Goal: Task Accomplishment & Management: Manage account settings

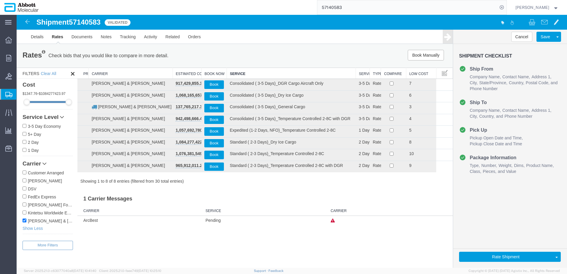
click at [0, 0] on span "Create from Template" at bounding box center [0, 0] width 0 height 0
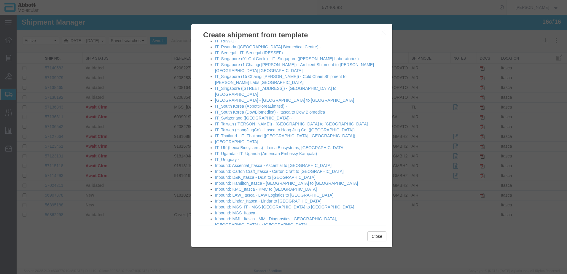
scroll to position [561, 0]
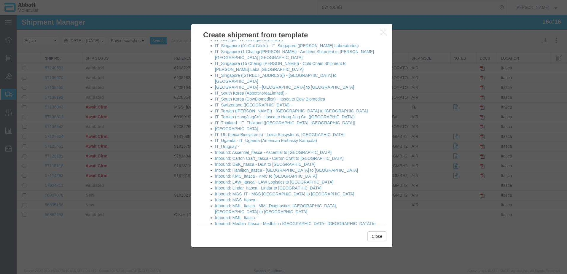
click at [244, 263] on link "Inbound: OakRidge_Itasca - [GEOGRAPHIC_DATA] to [GEOGRAPHIC_DATA]" at bounding box center [287, 265] width 145 height 5
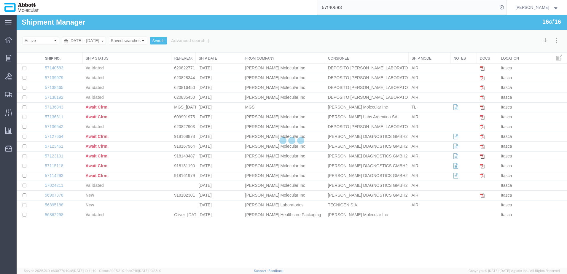
select select "48454"
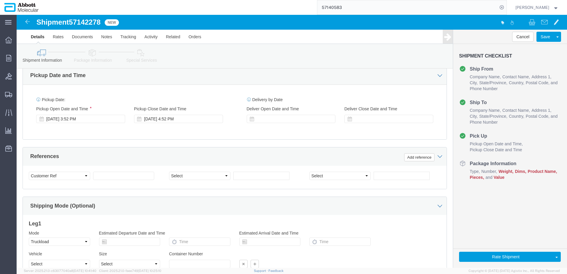
scroll to position [326, 0]
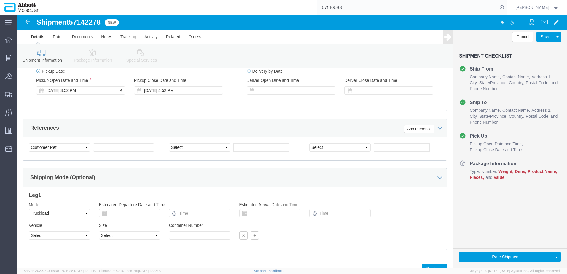
click div "[DATE] 3:52 PM"
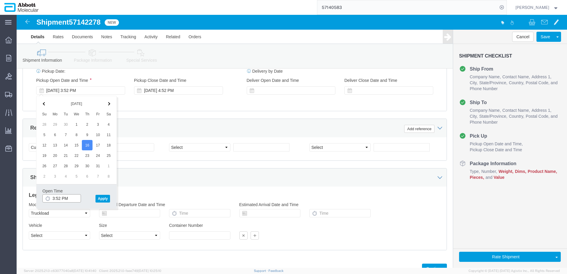
click input "3:52 PM"
type input "8:00 AM"
click button "Apply"
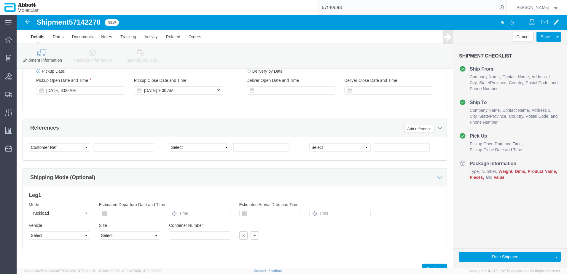
click div "[DATE] 9:00 AM"
type input "3:00 PM"
click button "Apply"
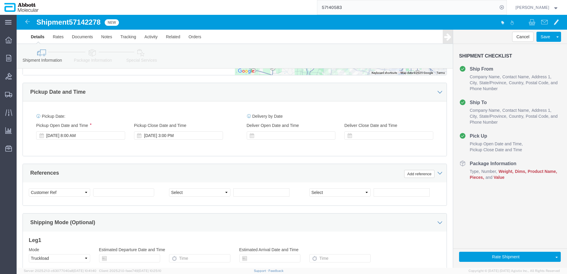
scroll to position [291, 0]
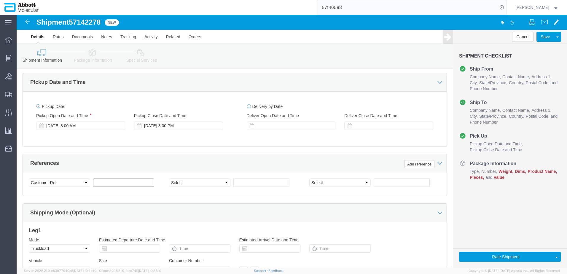
click input "text"
type input "Oakridge_[DATE]"
select select "PURCHORD"
paste input "4900277079"
type input "4900277079"
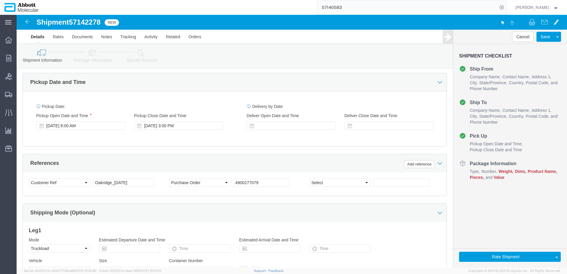
click div "References Add reference"
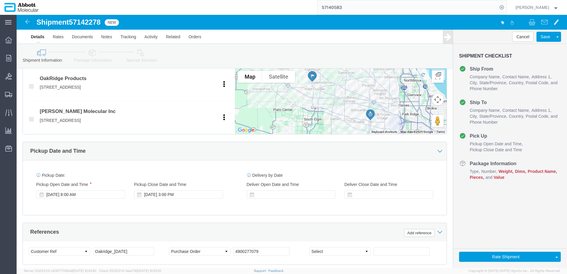
scroll to position [350, 0]
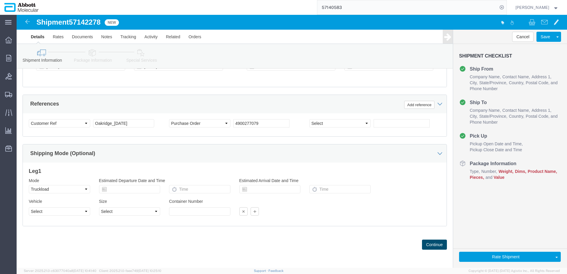
click button "Continue"
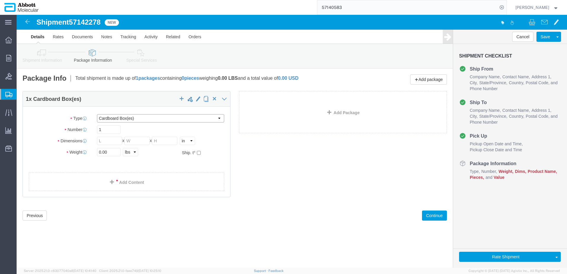
click select "Select Box (B) Box (C) Box (D) Cardboard Box(es) Crate (Instrument) Crate(s) En…"
select select "PSST"
click select "Select Box (B) Box (C) Box (D) Cardboard Box(es) Crate (Instrument) Crate(s) En…"
type input "50"
type input "48"
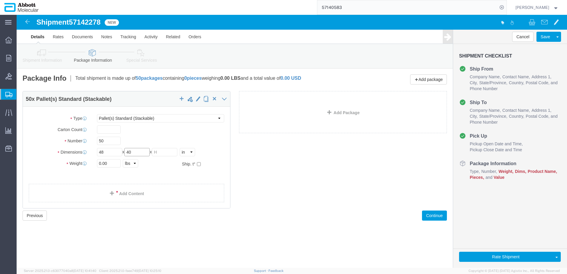
type input "40"
type input "48"
type input "13950"
click input "checkbox"
checkbox input "true"
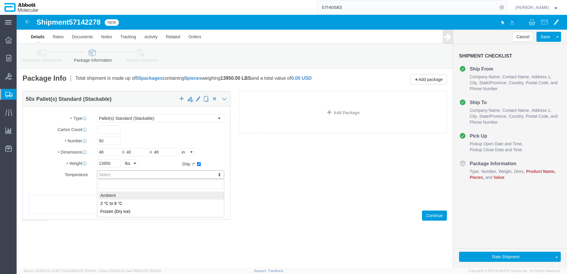
type input "AMBIENT"
click link "Add Content"
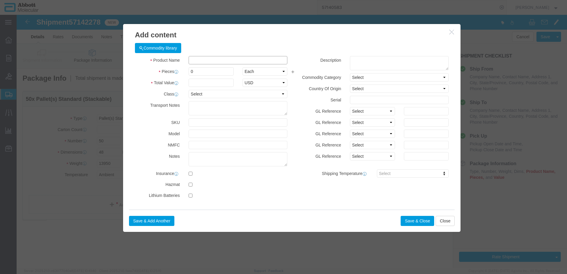
click input "text"
paste input "09N2612"
type input "09N2612"
click td "Name: 09N2612"
type input "1"
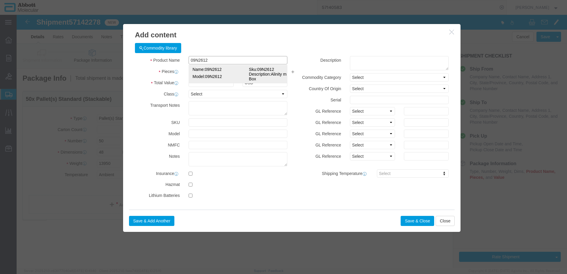
select select
select select "US"
type input "AMBIENT"
type input "09N2612"
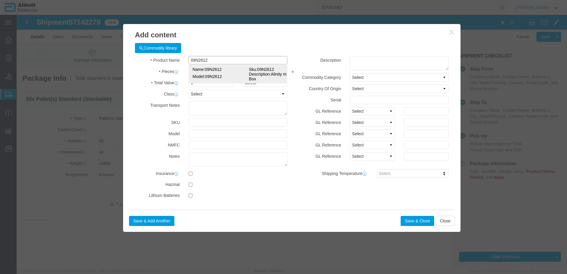
type input "09N2612"
type textarea "Alinity m Waste Box"
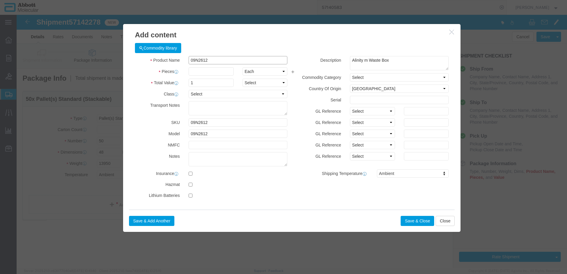
type input "09N2612"
type input "900"
select select "CASE"
click button "Save & Close"
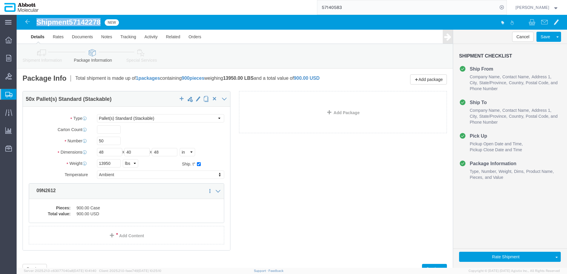
drag, startPoint x: 21, startPoint y: 8, endPoint x: 85, endPoint y: 7, distance: 64.7
click h1 "Shipment 57142278"
copy h1 "Shipment 57142278"
click button "Rate Shipment"
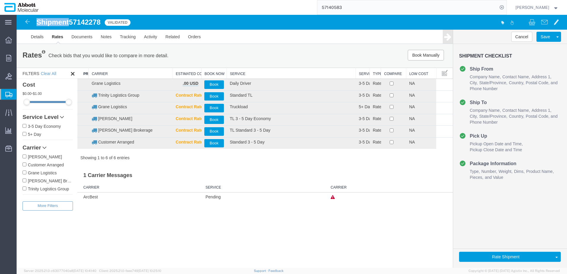
click at [24, 173] on input "Grane Logistics" at bounding box center [25, 173] width 4 height 4
checkbox input "true"
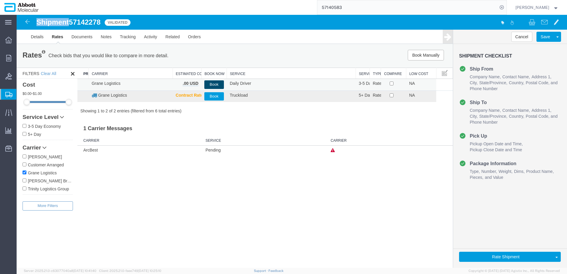
click at [216, 85] on button "Book" at bounding box center [213, 84] width 19 height 9
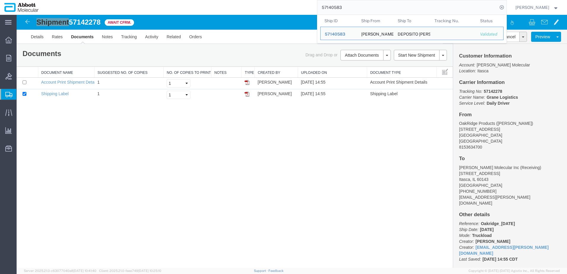
drag, startPoint x: 366, startPoint y: 8, endPoint x: 271, endPoint y: 13, distance: 95.7
click at [271, 13] on div "57140583 Ship ID Ship From Ship To Tracking Nu. Status Ship ID 57140583 Ship Fr…" at bounding box center [275, 7] width 464 height 15
paste input "065998"
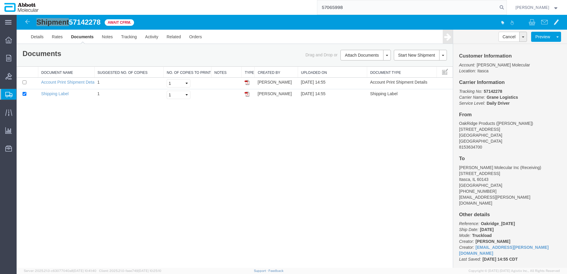
type input "57065998"
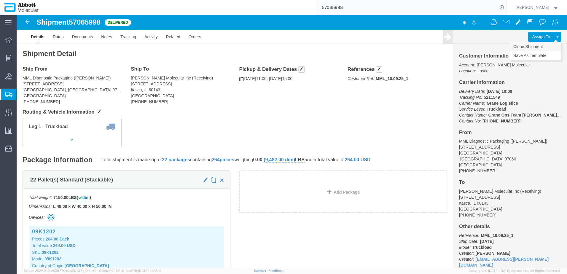
click link "Clone Shipment"
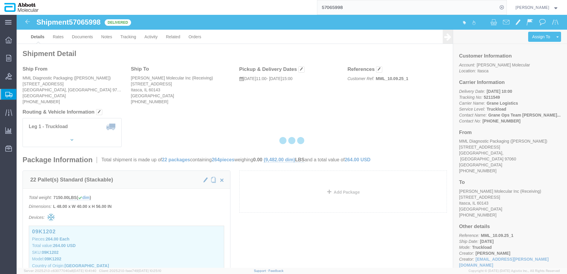
select select "48454"
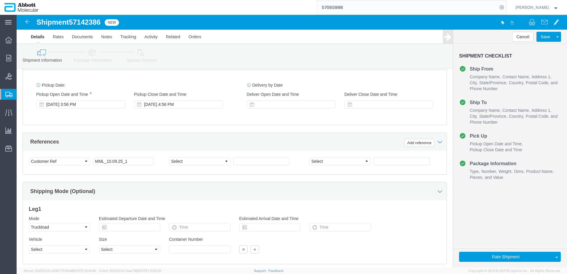
scroll to position [326, 0]
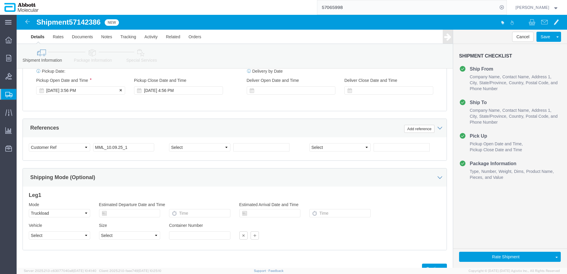
click div "[DATE] 3:56 PM"
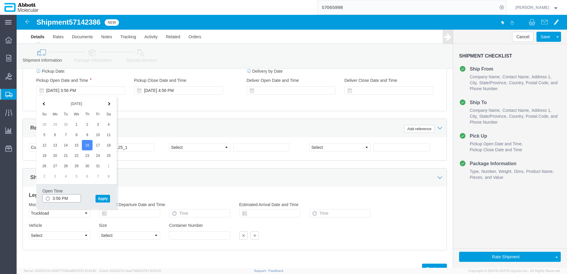
click input "3:56 PM"
type input "11:00 AM"
click button "Apply"
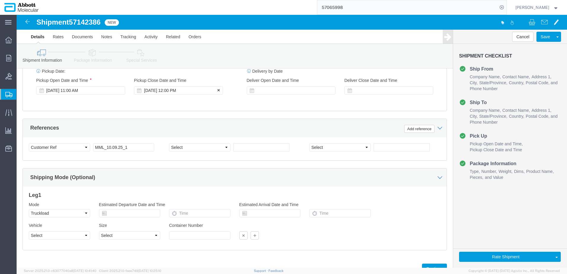
click div "[DATE] 12:00 PM"
type input "3:30 PM"
click button "Apply"
click input "MML_10.09.25_1"
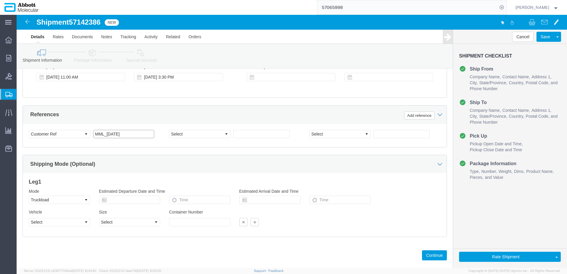
scroll to position [350, 0]
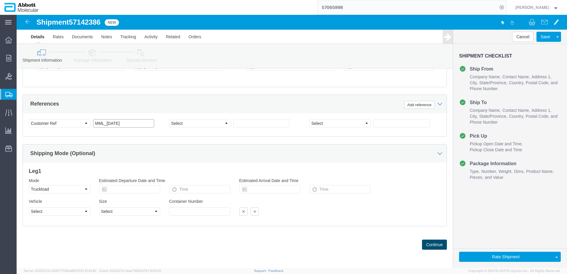
type input "MML_[DATE]"
click button "Continue"
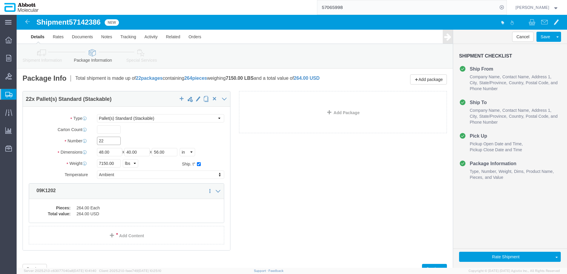
drag, startPoint x: 89, startPoint y: 124, endPoint x: 27, endPoint y: 125, distance: 62.6
click div "Number 22"
type input "27"
click select "Select Box (B) Box (C) Box (D) Cardboard Box(es) Crate (Instrument) Crate(s) En…"
select select "PSNS"
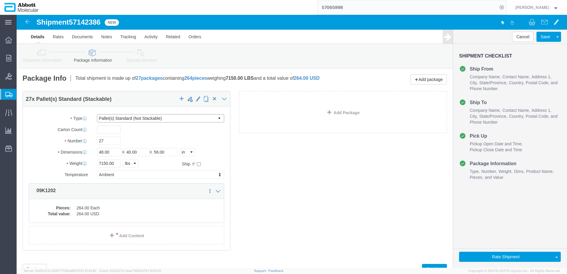
click select "Select Box (B) Box (C) Box (D) Cardboard Box(es) Crate (Instrument) Crate(s) En…"
checkbox input "false"
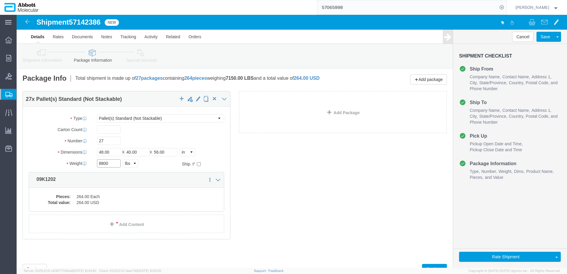
type input "8800"
click input "checkbox"
checkbox input "true"
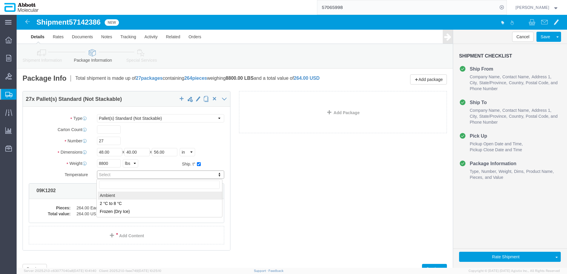
type input "AMBIENT"
click dd "264.00 USD"
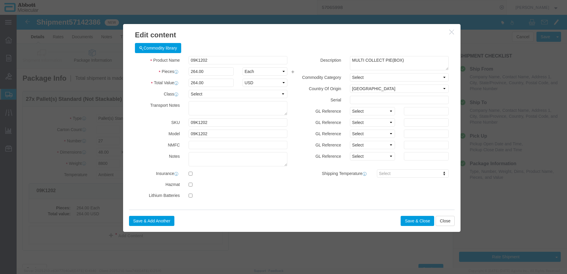
click div "Commodity library Product Name 09K1202 Pieces 264.00 Select Bag Barrels 100Boar…"
click input "09K1202"
type input "324"
click button "Save & Close"
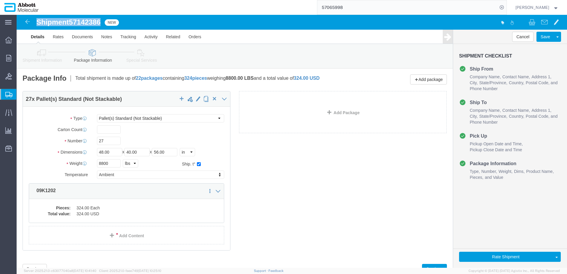
drag, startPoint x: 21, startPoint y: 10, endPoint x: 85, endPoint y: 11, distance: 64.1
click h1 "Shipment 57142386"
copy h1 "Shipment 57142386"
click button "Rate Shipment"
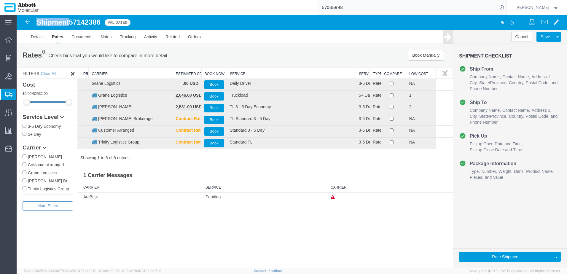
click at [24, 172] on input "Grane Logistics" at bounding box center [25, 173] width 4 height 4
checkbox input "true"
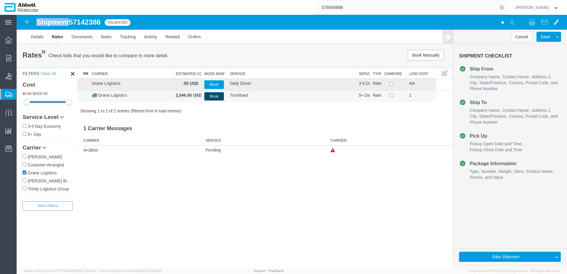
click at [212, 97] on button "Book" at bounding box center [213, 96] width 19 height 9
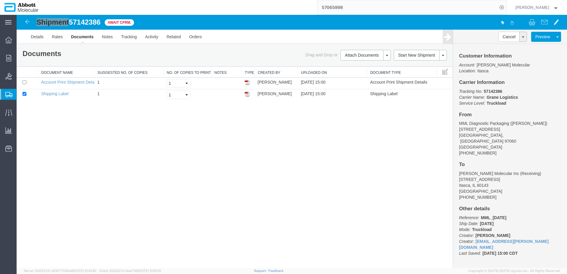
click at [0, 0] on span "Create from Template" at bounding box center [0, 0] width 0 height 0
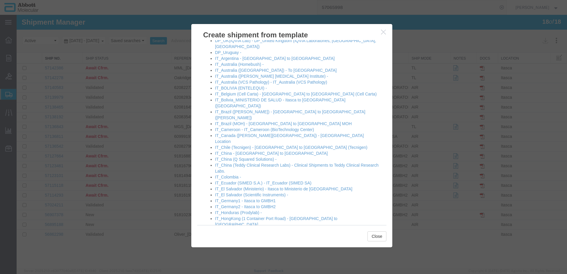
scroll to position [267, 0]
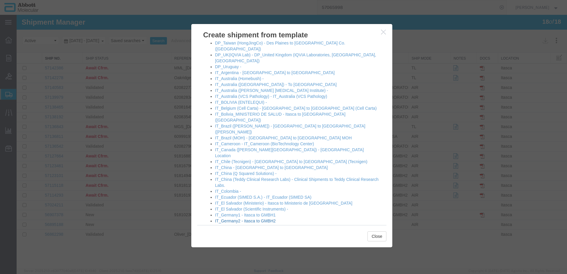
click at [239, 219] on link "IT_Germany2 - Itasca to GMBH2" at bounding box center [245, 221] width 61 height 5
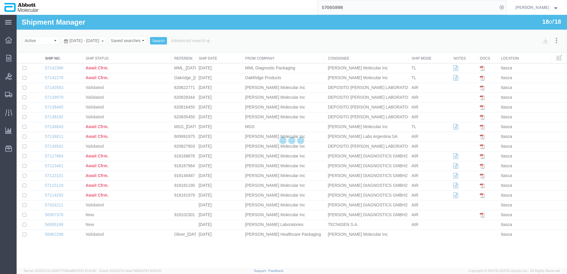
select select "48454"
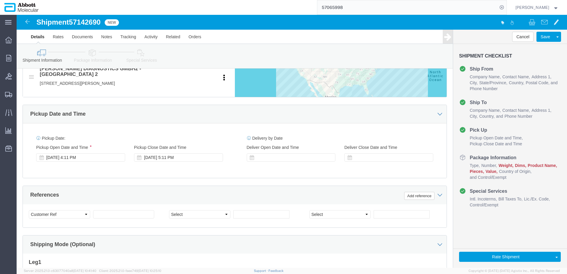
scroll to position [267, 0]
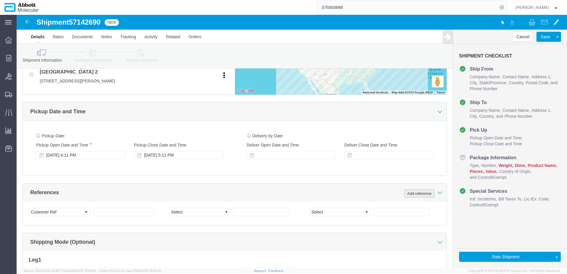
click button "Add reference"
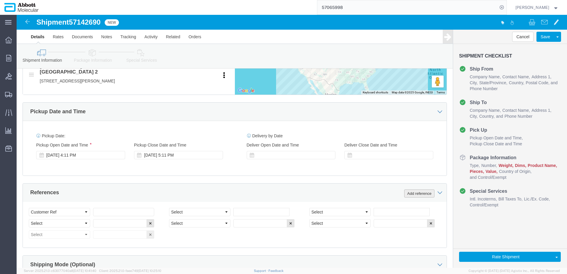
click button "Add reference"
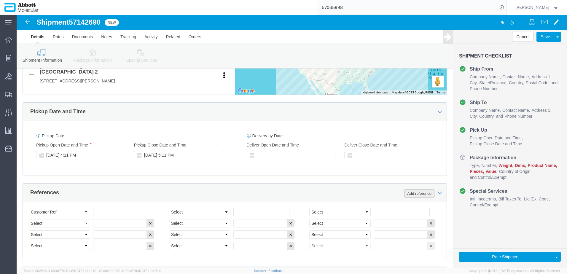
click button "Add reference"
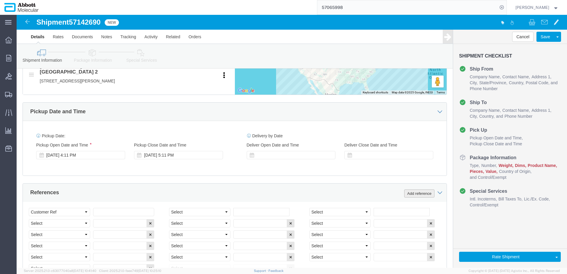
click button "Add reference"
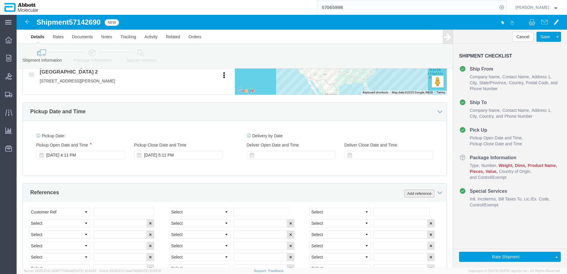
click button "Add reference"
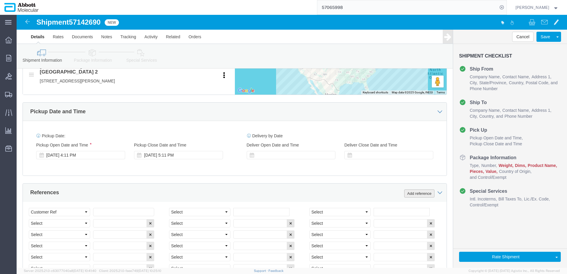
click button "Add reference"
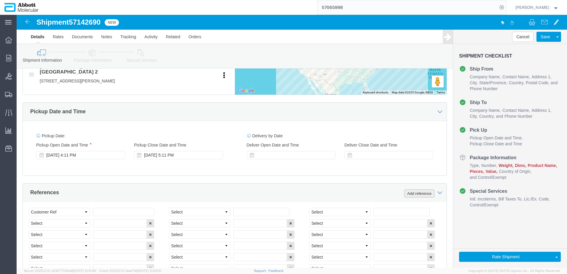
click button "Add reference"
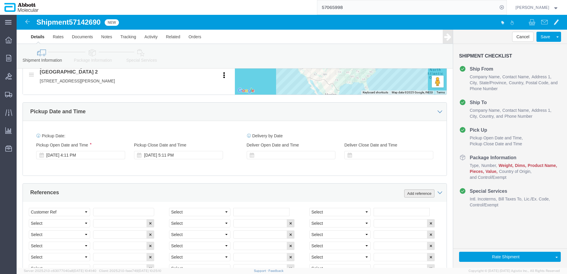
click button "Add reference"
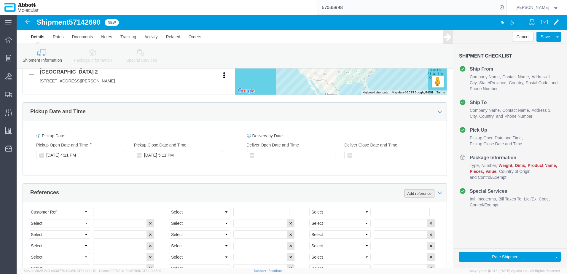
click button "Add reference"
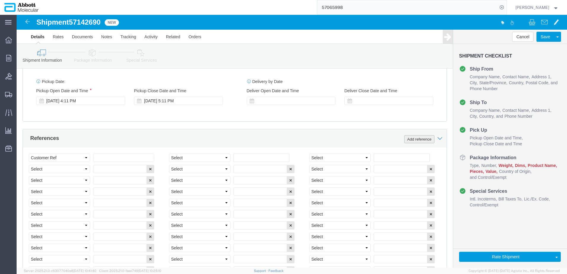
scroll to position [356, 0]
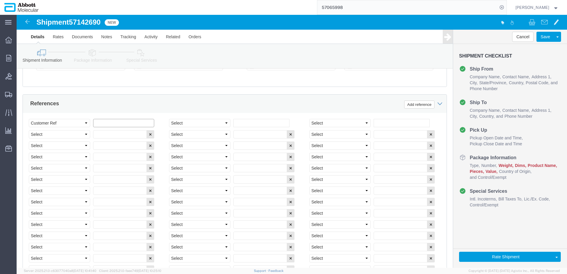
click input "text"
paste input "918172064"
type input "918172064"
select select "INVOICE"
paste input "918172064"
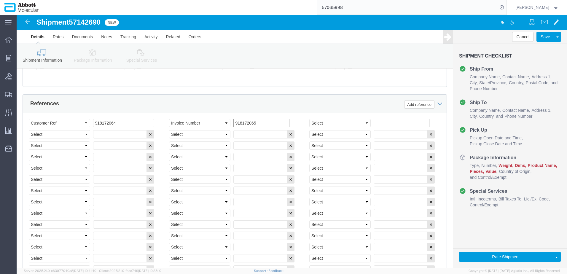
type input "918172065"
select select "INVOICE"
paste input "918172064"
type input "918172066"
select select "INVOICE"
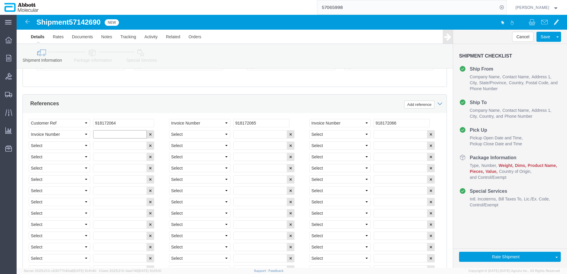
paste input "918172064"
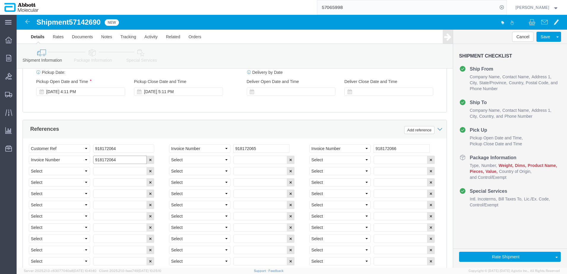
scroll to position [318, 0]
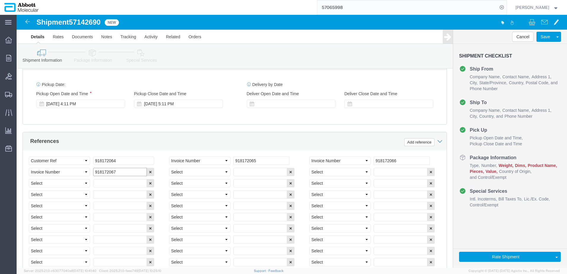
type input "918172067"
select select "INVOICE"
paste input "918172064"
type input "918172068"
select select "INVOICE"
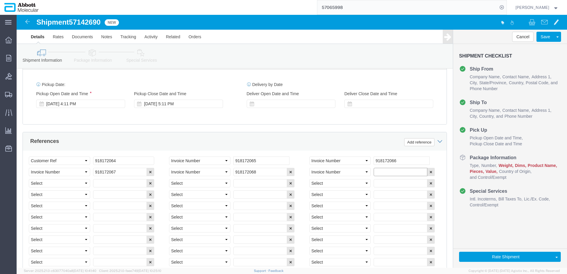
paste input "918172064"
type input "918172069"
select select "INVOICE"
paste input "918172064"
type input "918172070"
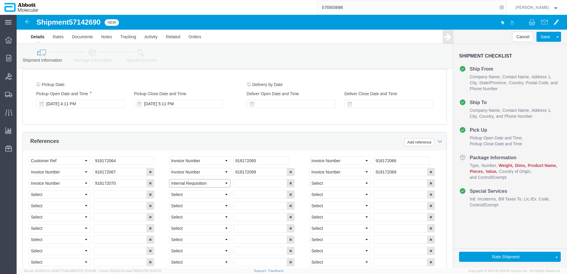
select select "INVOICE"
paste input "918172070"
type input "918172071"
select select "INVOICE"
paste input "918172070"
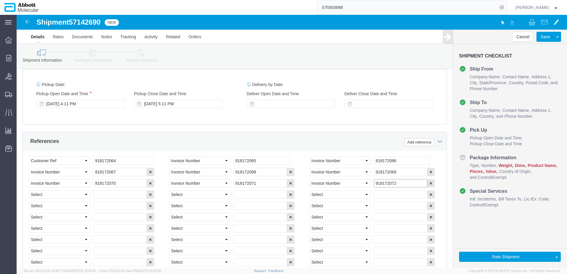
type input "918172072"
select select "INVOICE"
paste input "918172070"
type input "918172073"
select select "INVOICE"
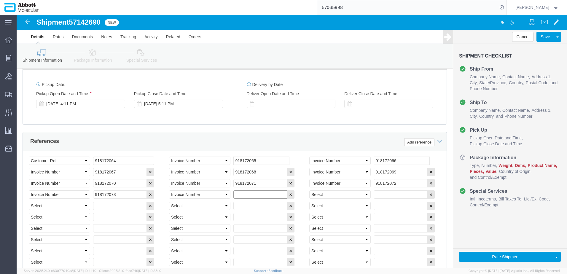
paste input "918172070"
type input "918172074"
select select "INVOICE"
paste input "918172070"
type input "918172075"
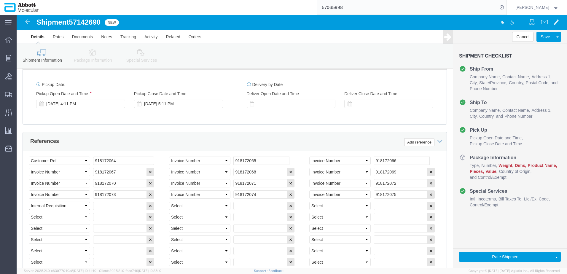
select select "INVOICE"
type input "q"
paste input "918172070"
type input "918172076"
select select "INVOICE"
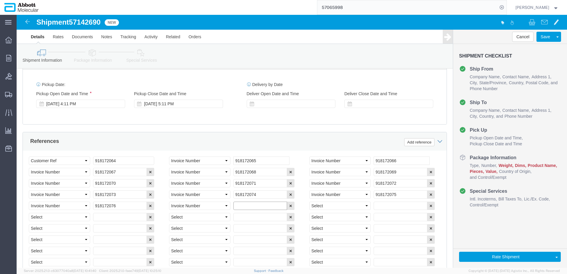
paste input "918172070"
type input "918172077"
select select "INVOICE"
paste input "918172070"
type input "918172078"
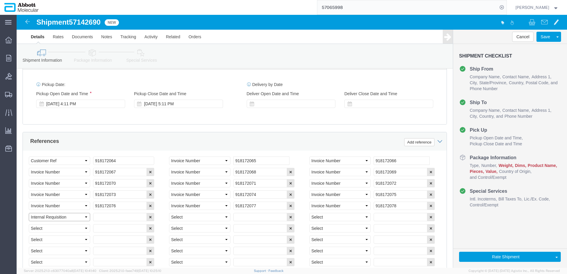
select select "INVOICE"
paste input "918172070"
type input "918172079"
select select "INVOICE"
paste input "918172070"
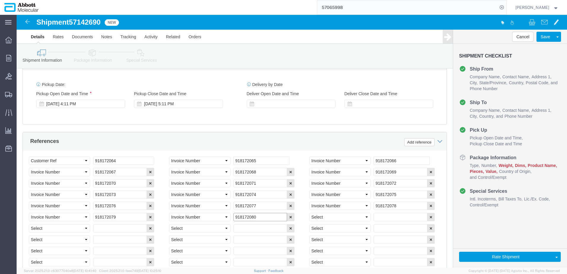
type input "918172080"
select select "INVOICE"
paste input "918172080"
type input "918172081"
select select "INVOICE"
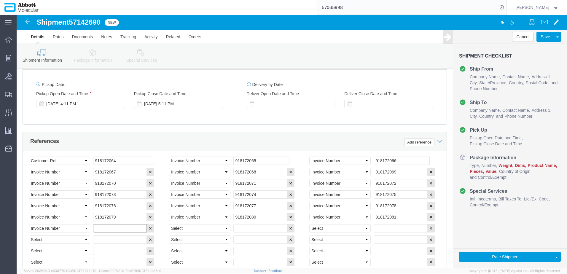
paste input "918172080"
type input "918172082"
select select "INVOICE"
paste input "918172080"
type input "918172083"
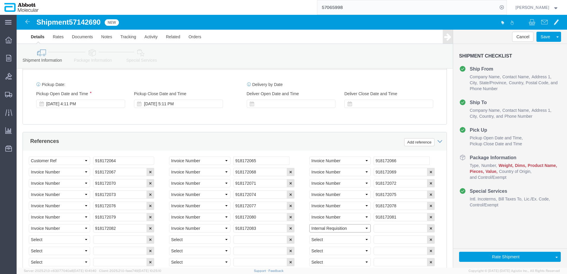
select select "INVOICE"
paste input "918172080"
type input "918172084"
select select "INVOICE"
paste input "918172080"
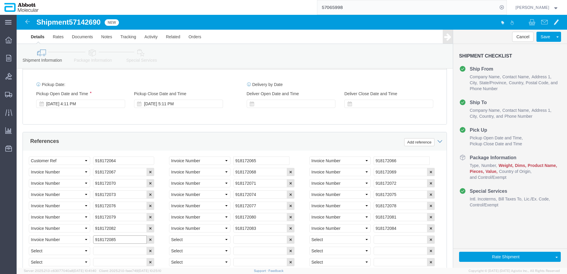
type input "918172085"
select select "INVOICE"
paste input "918172080"
type input "918172086"
select select "INVOICE"
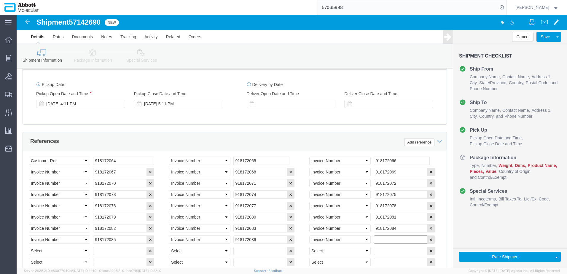
paste input "918172080"
type input "918172087"
select select "INVOICE"
paste input "918172080"
type input "918172088"
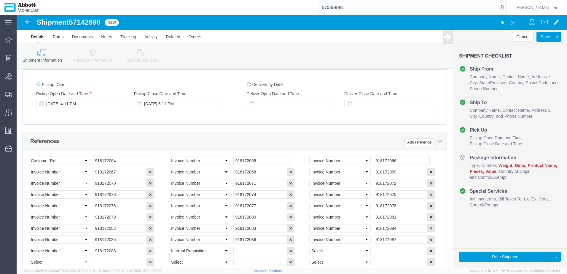
select select "INVOICE"
paste input "918172080"
type input "918172089"
select select "INVOICE"
paste input "918172080"
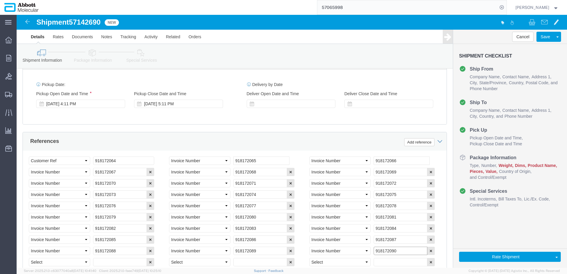
type input "918172090"
select select "INVOICE"
paste input "918172090"
type input "918172091"
select select "INVOICE"
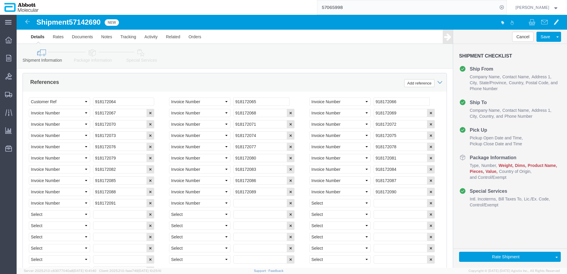
scroll to position [378, 0]
click input "text"
paste input "918189161"
type input "918189161"
select select "INVOICE"
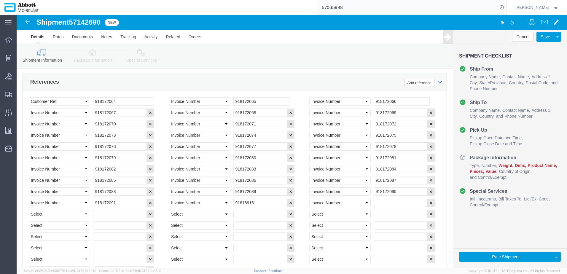
paste input "918189161"
type input "918189162"
select select "INVOICE"
paste input "918189161"
type input "918189163"
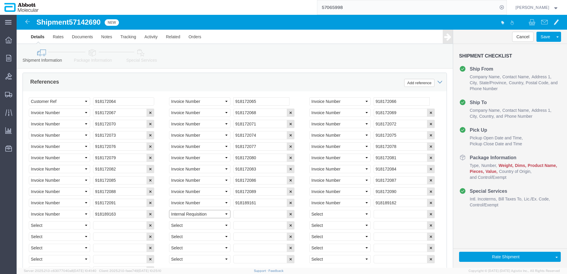
select select "INVOICE"
paste input "918189161"
type input "918189164"
select select "INVOICE"
paste input "918189161"
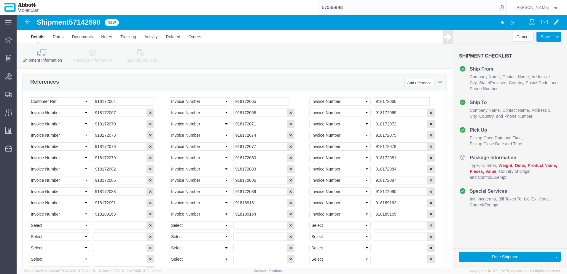
type input "918189165"
select select "INVOICE"
paste input "918189161"
type input "918189166"
select select "INVOICE"
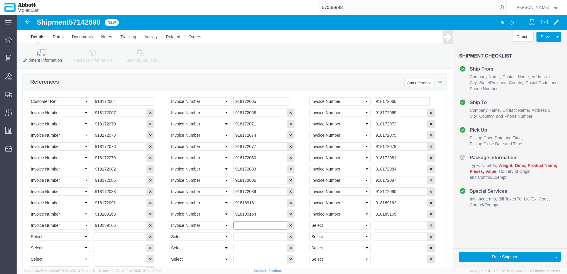
paste input "918189161"
type input "918189167"
select select "INVOICE"
paste input "918189161"
type input "918189168"
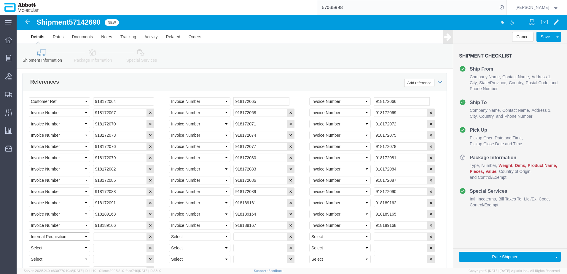
select select "INVOICE"
paste input "918189161"
type input "918189169"
select select "INVOICE"
paste input "918189161"
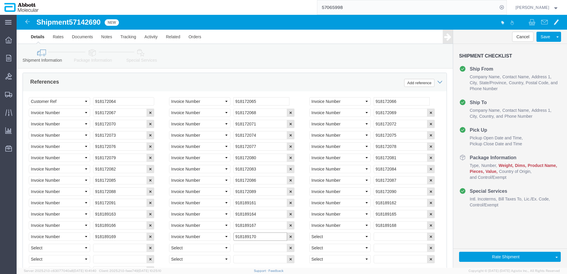
type input "918189170"
select select "INVOICE"
paste input "918189170"
type input "918189171"
select select "INVOICE"
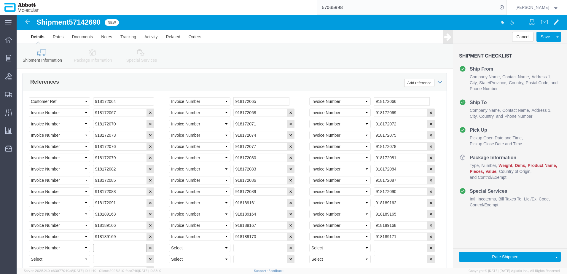
paste input "918189170"
type input "918189172"
select select "INVOICE"
paste input "918189170"
type input "918189173"
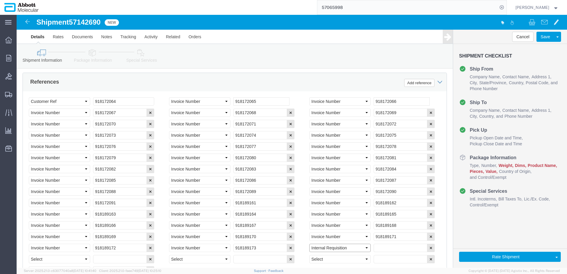
select select "INVOICE"
paste input "918189170"
type input "918189174"
select select "INVOICE"
paste input "918189170"
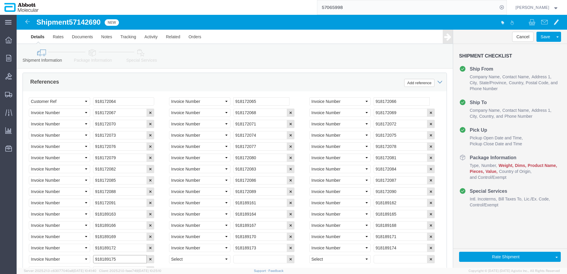
type input "918189175"
select select "INVOICE"
paste input "918189170"
type input "918189176"
select select "INVOICE"
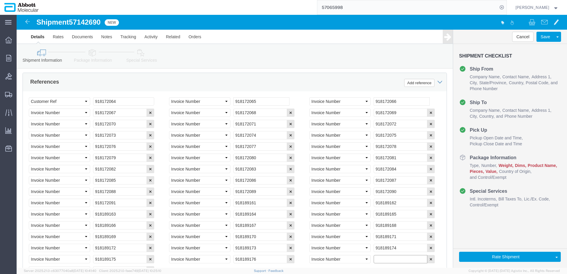
paste input "918189170"
type input "918189177"
select select "INVOICE"
paste input "918189170"
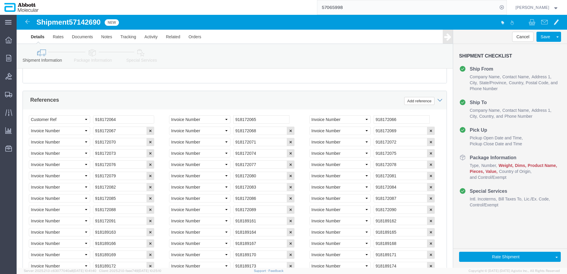
scroll to position [320, 0]
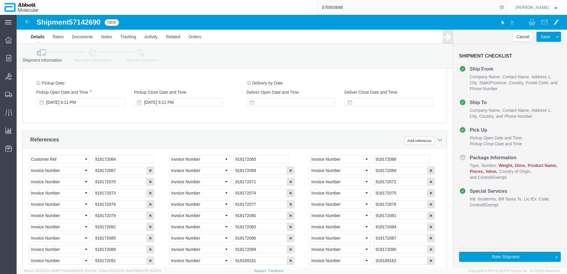
type input "918189178"
drag, startPoint x: 111, startPoint y: 141, endPoint x: 21, endPoint y: 136, distance: 89.7
click div "Select Account Type Activity ID Airline Appointment Number ASN Batch Request # …"
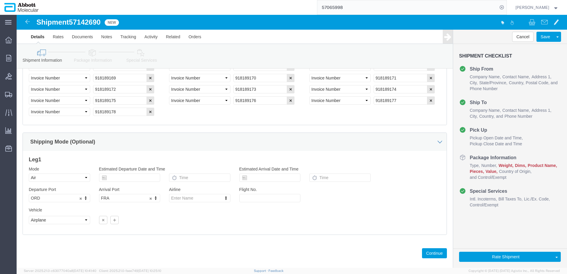
scroll to position [540, 0]
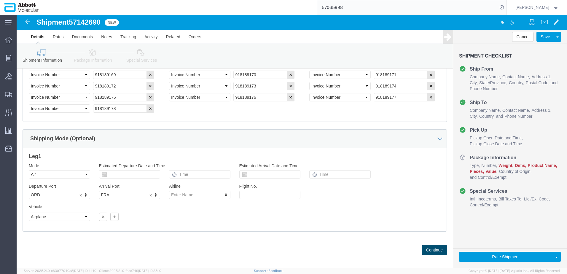
click button "Continue"
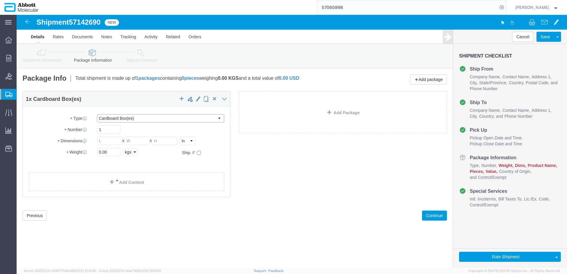
click select "Select Box (B) Box (C) Box (D) Cardboard Box(es) Crate (Instrument) Crate(s) En…"
select select "PSST"
click select "Select Box (B) Box (C) Box (D) Cardboard Box(es) Crate (Instrument) Crate(s) En…"
drag, startPoint x: 87, startPoint y: 127, endPoint x: 33, endPoint y: 133, distance: 54.4
click div "Package Type Select Box (B) Box (C) Box (D) Cardboard Box(es) Crate (Instrument…"
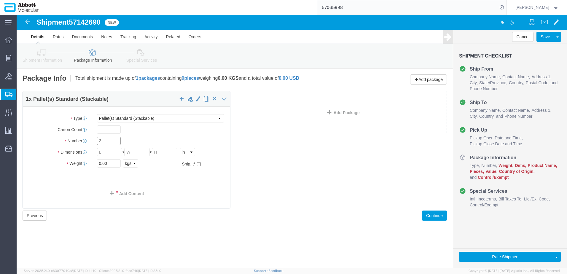
type input "2"
type input "48"
type input "40"
type input "43"
click input "checkbox"
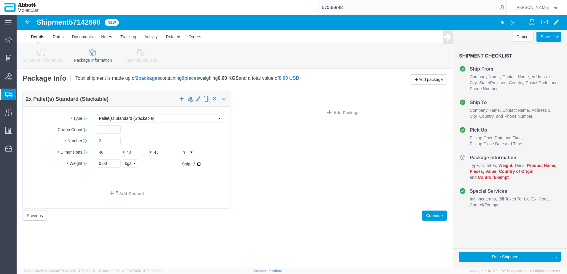
checkbox input "true"
type input "AMBIENT"
click link "Add Package"
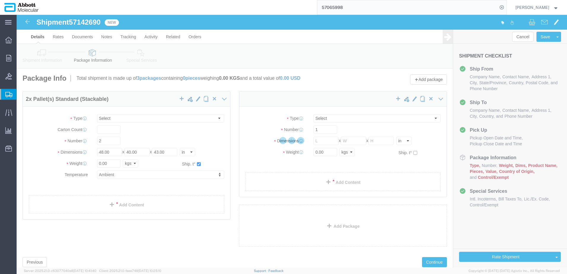
select select "PSST"
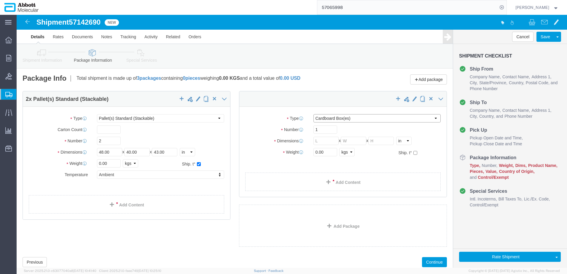
drag, startPoint x: 322, startPoint y: 104, endPoint x: 322, endPoint y: 108, distance: 3.9
click select "Select Box (B) Box (C) Box (D) Cardboard Box(es) Crate (Instrument) Crate(s) En…"
select select "PSST"
click select "Select Box (B) Box (C) Box (D) Cardboard Box(es) Crate (Instrument) Crate(s) En…"
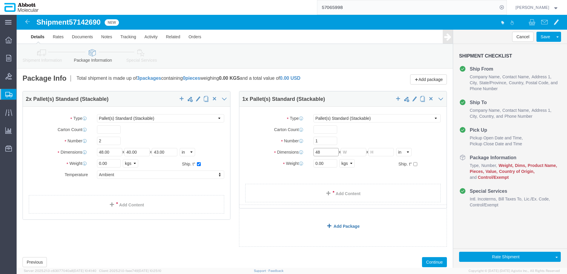
type input "48"
type input "40"
type input "46"
click input "checkbox"
checkbox input "true"
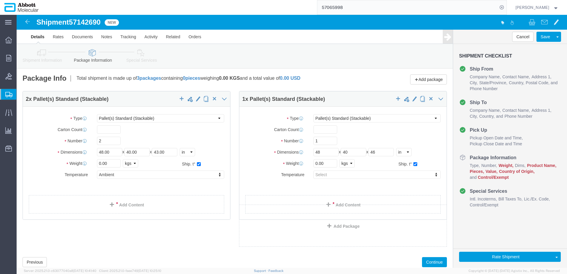
drag, startPoint x: 329, startPoint y: 160, endPoint x: 324, endPoint y: 169, distance: 10.1
type input "AMBIENT"
drag, startPoint x: 95, startPoint y: 148, endPoint x: 31, endPoint y: 150, distance: 64.4
click div "Weight 0.00 Select kgs lbs Ship. t°"
type input "208"
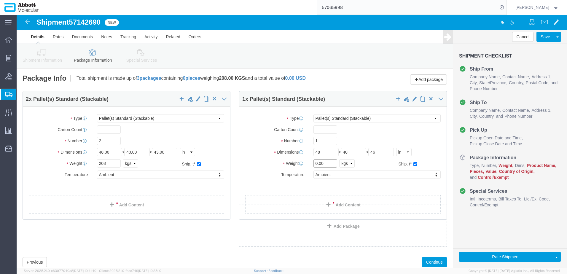
drag, startPoint x: 307, startPoint y: 150, endPoint x: 251, endPoint y: 151, distance: 56.7
click div "Weight 0.00 Select kgs lbs Ship. t°"
type input "104"
click link "Add Content"
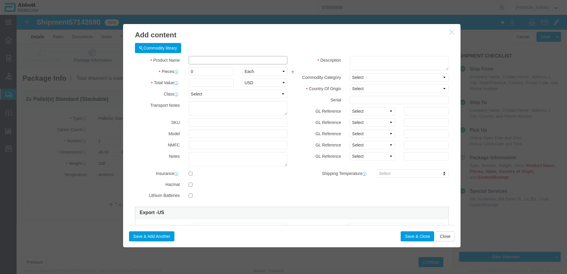
click input "text"
type input "56-230000"
click strong "56-230000"
type input "1"
select select
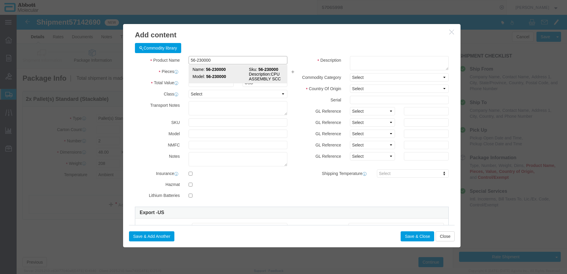
select select "US"
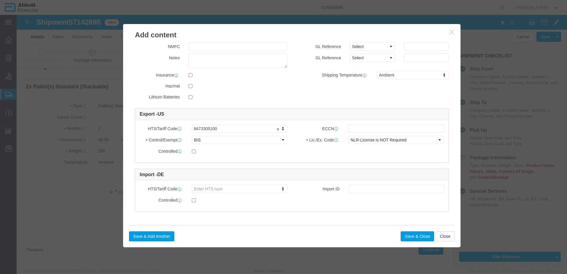
scroll to position [18, 0]
click input "text"
click button "Save & Add Another"
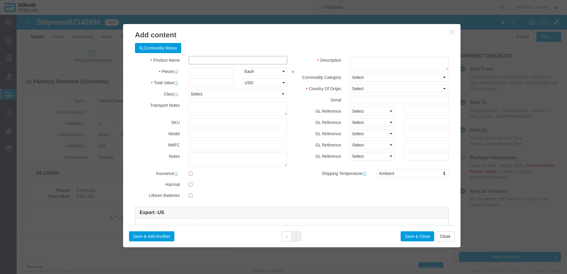
click input "text"
click td "Model: 56-270041"
click button "Save & Add Another"
click input "text"
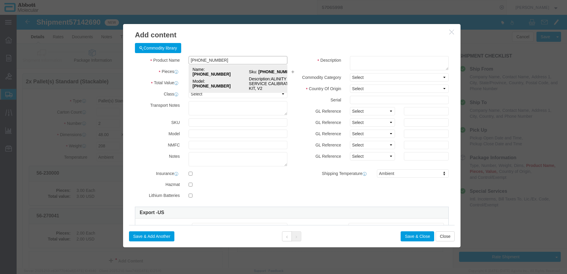
click strong "[PHONE_NUMBER]"
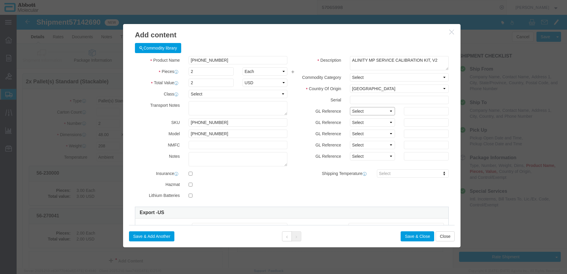
drag, startPoint x: 343, startPoint y: 98, endPoint x: 344, endPoint y: 101, distance: 3.3
click select "Select Account Type Activity ID Airline Appointment Number ASN Batch Number Bil…"
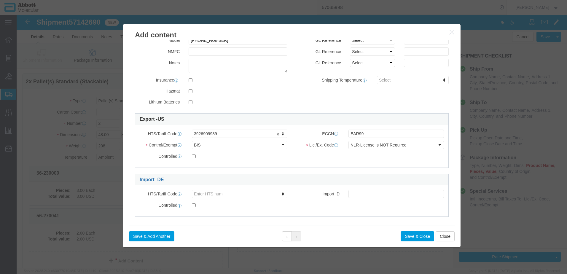
scroll to position [99, 0]
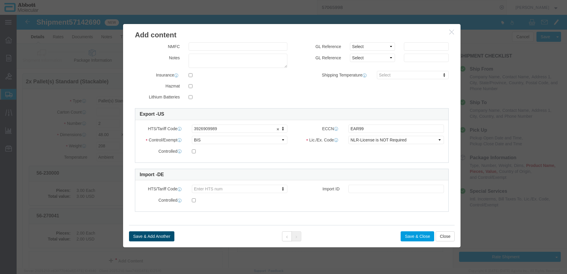
click button "Save & Add Another"
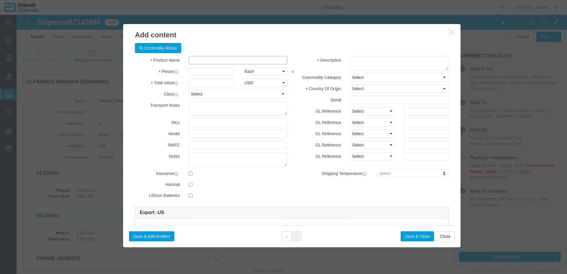
click input "text"
click td "Model: 50-148397"
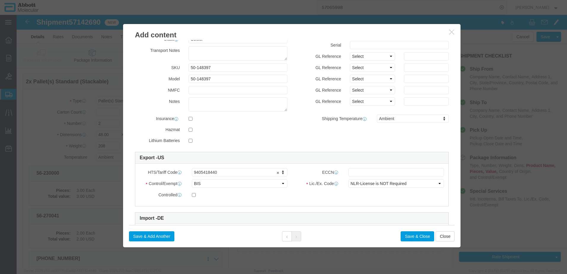
scroll to position [59, 0]
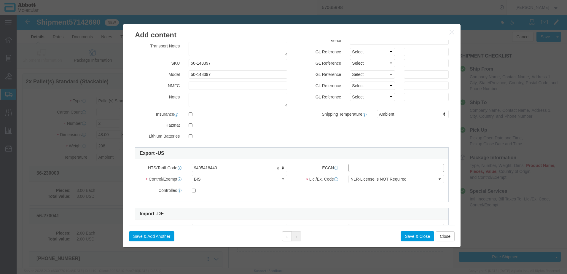
click input "text"
click button "Save & Close"
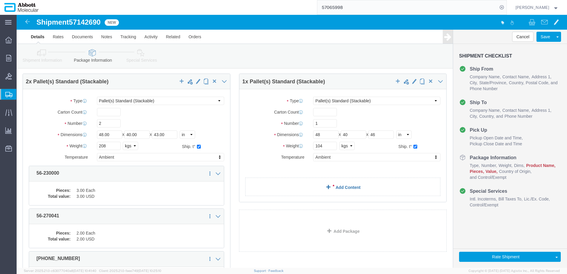
click link "Add Content"
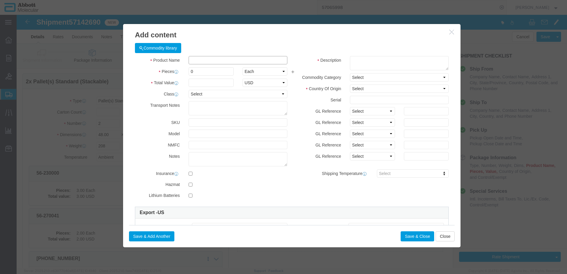
click input "text"
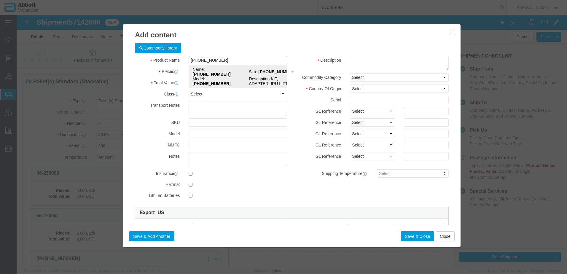
click td "Model: [PHONE_NUMBER]"
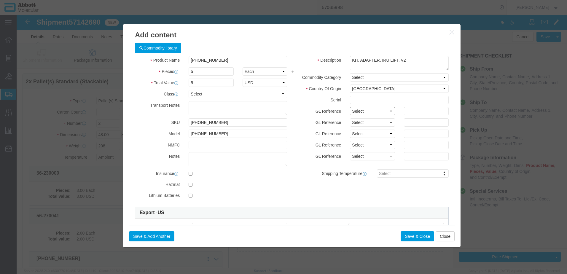
drag, startPoint x: 357, startPoint y: 96, endPoint x: 355, endPoint y: 99, distance: 4.1
click select "Select Account Type Activity ID Airline Appointment Number ASN Batch Number Bil…"
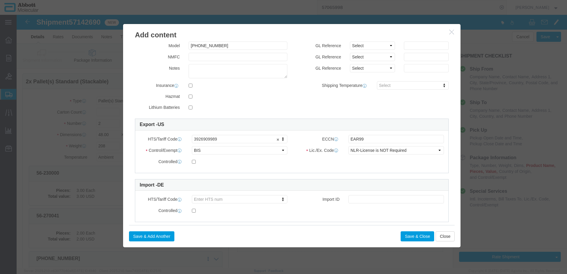
scroll to position [89, 0]
click button "Save & Add Another"
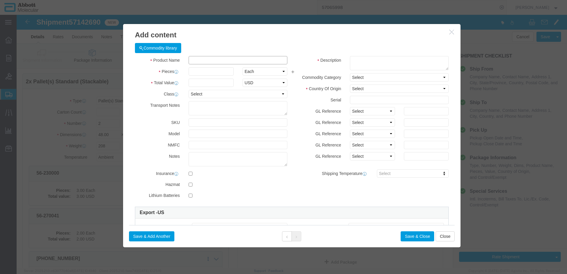
click input "text"
click input "[PHONE_NUMBER]"
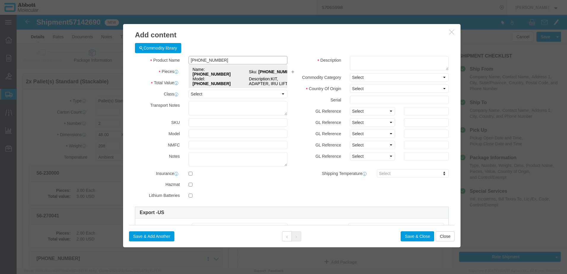
click td "Name: [PHONE_NUMBER]"
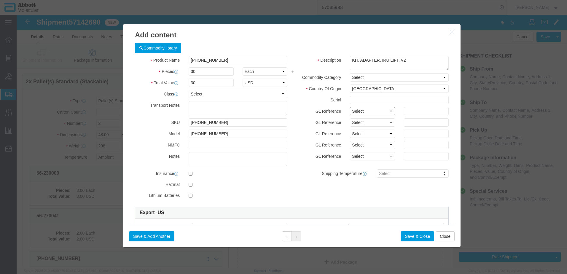
drag, startPoint x: 364, startPoint y: 96, endPoint x: 363, endPoint y: 100, distance: 4.2
click select "Select Account Type Activity ID Airline Appointment Number ASN Batch Number Bil…"
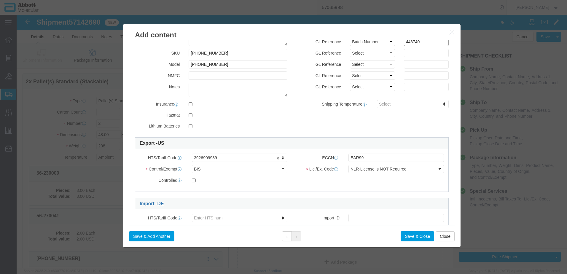
scroll to position [99, 0]
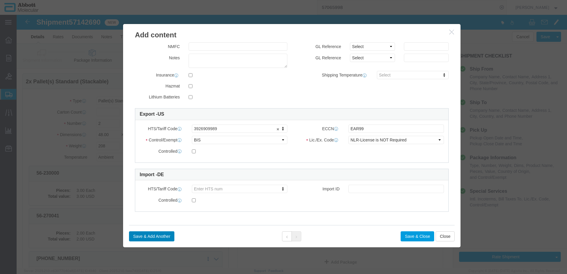
click button "Save & Add Another"
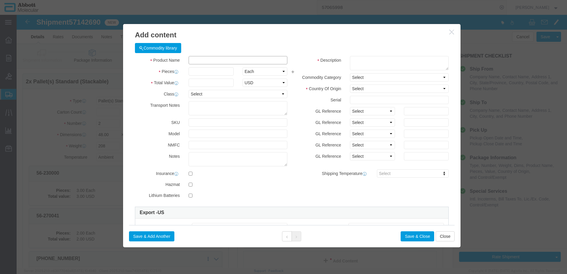
click input "text"
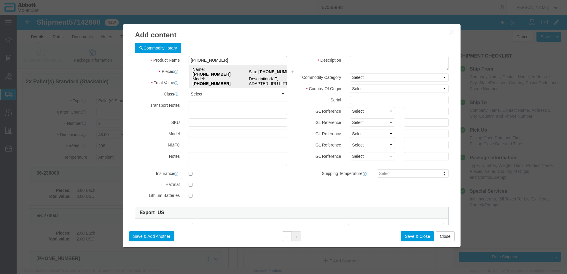
click div "Name: [PHONE_NUMBER] Sku: [PHONE_NUMBER] Model: [PHONE_NUMBER] Description: KIT…"
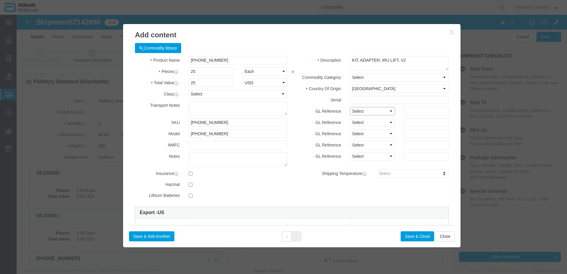
drag, startPoint x: 363, startPoint y: 98, endPoint x: 361, endPoint y: 101, distance: 3.3
click select "Select Account Type Activity ID Airline Appointment Number ASN Batch Number Bil…"
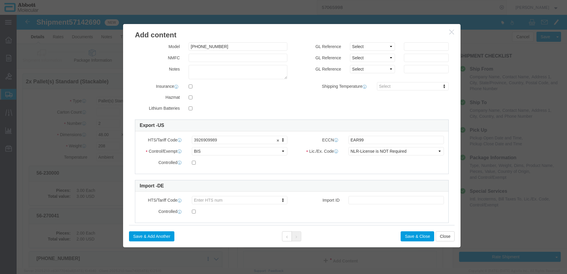
scroll to position [89, 0]
click button "Save & Add Another"
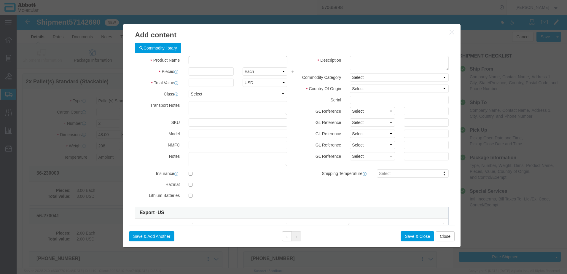
click input "text"
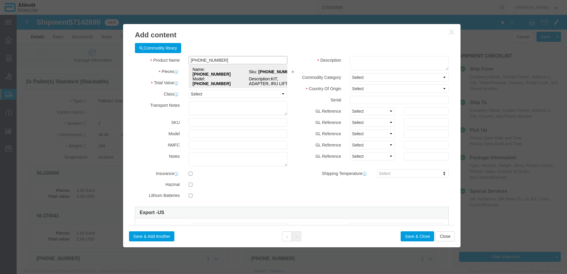
click strong "[PHONE_NUMBER]"
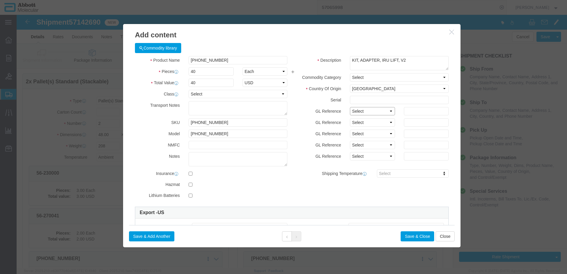
click select "Select Account Type Activity ID Airline Appointment Number ASN Batch Number Bil…"
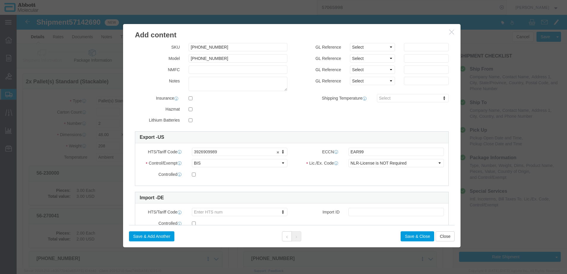
scroll to position [89, 0]
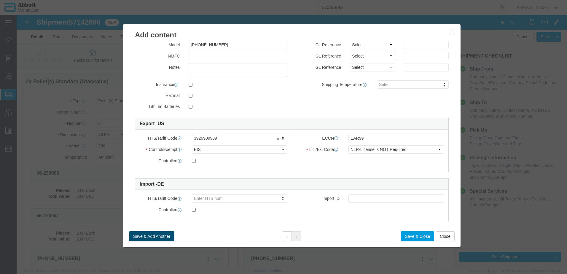
click button "Save & Add Another"
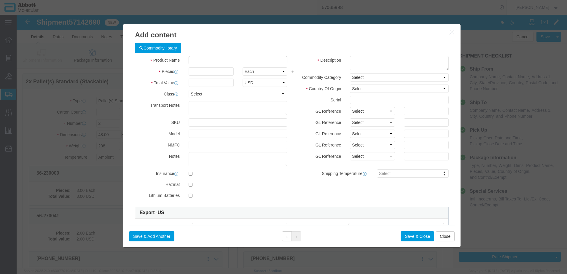
click input "text"
click strong "50-148432"
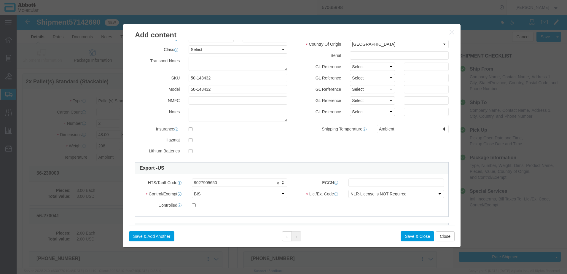
scroll to position [59, 0]
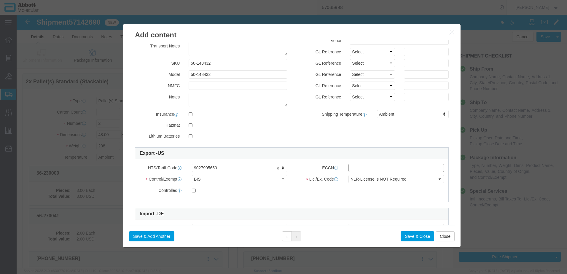
click input "text"
click button "Save & Add Another"
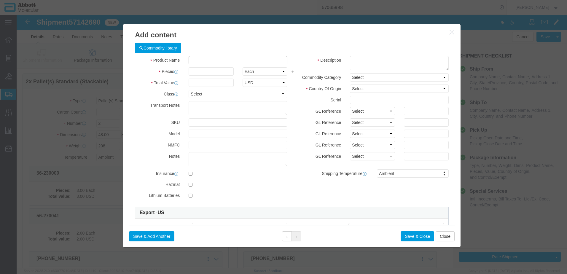
click input "text"
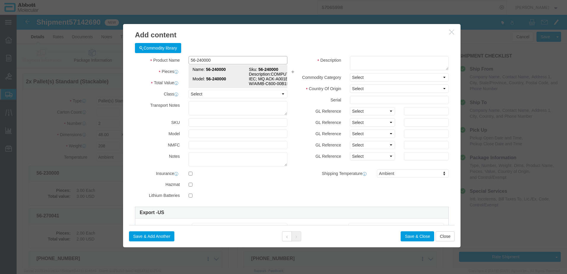
click strong "56-240000"
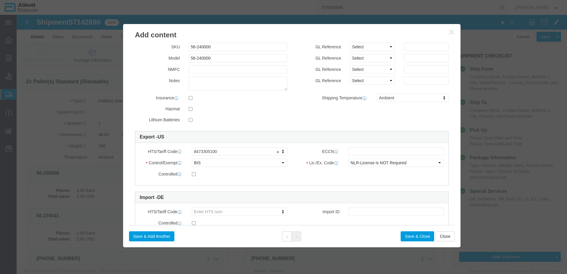
scroll to position [89, 0]
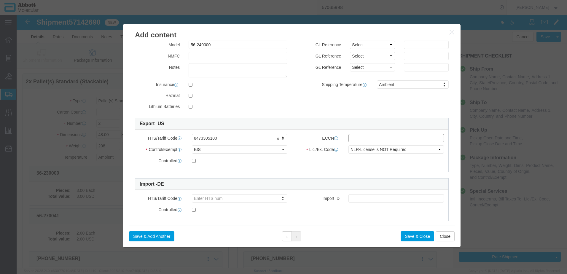
click input "text"
click button "Save & Add Another"
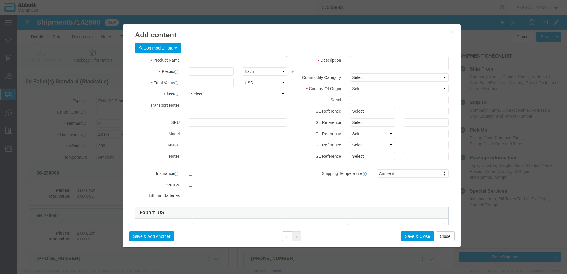
click input "text"
click td "Model: 50-148369"
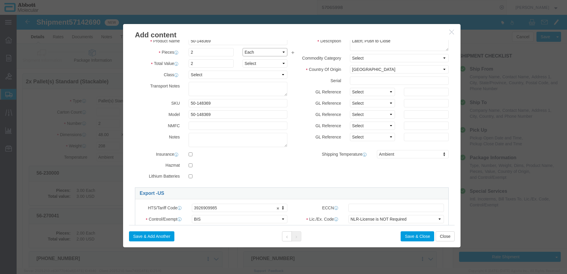
scroll to position [30, 0]
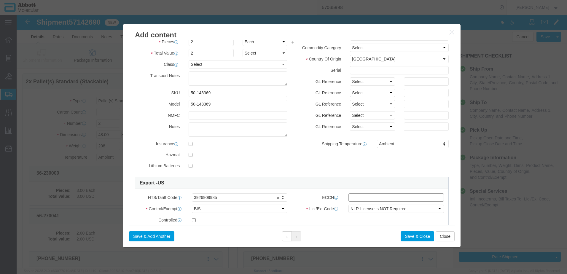
click input "text"
click button "Save & Close"
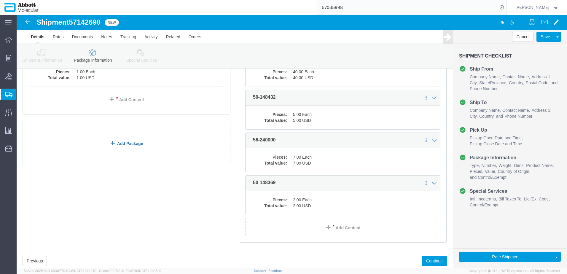
scroll to position [251, 0]
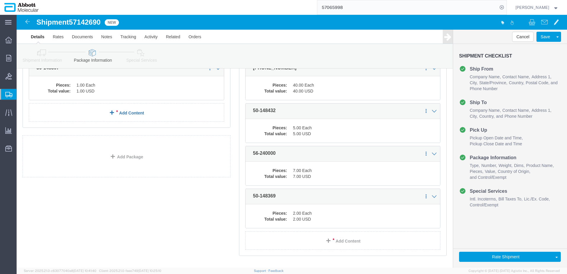
click link "Add Content"
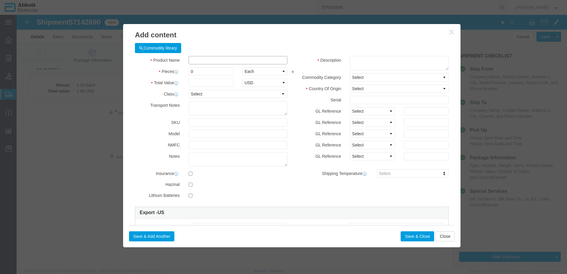
click input "text"
click td "Model: 619855"
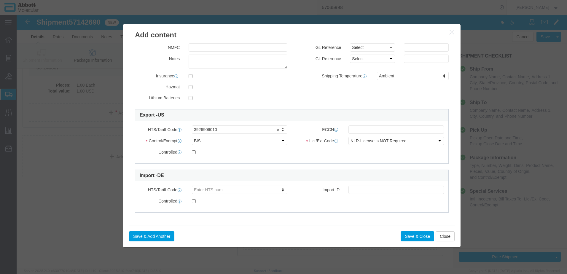
scroll to position [99, 0]
click input "text"
click button "Save & Add Another"
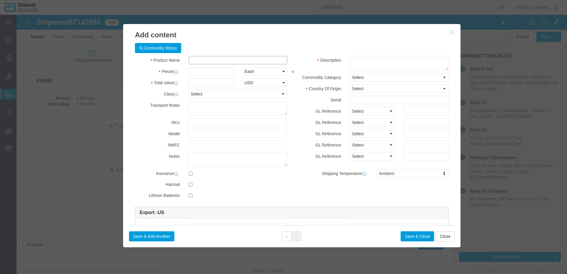
click input "text"
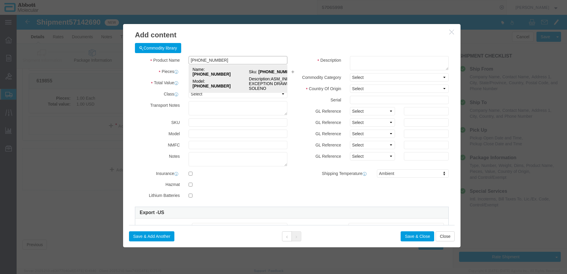
click strong "[PHONE_NUMBER]"
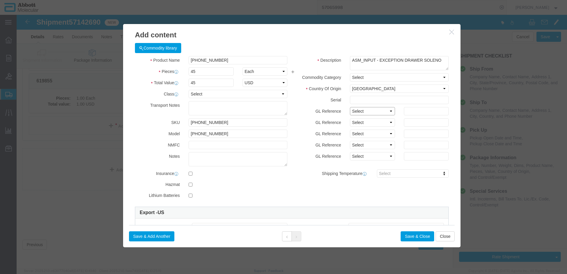
drag, startPoint x: 362, startPoint y: 93, endPoint x: 358, endPoint y: 101, distance: 9.3
click select "Select Account Type Activity ID Airline Appointment Number ASN Batch Number Bil…"
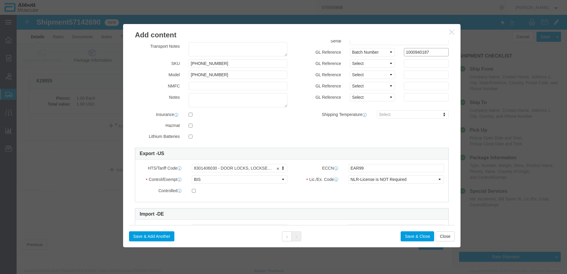
scroll to position [59, 0]
click button "Save & Add Another"
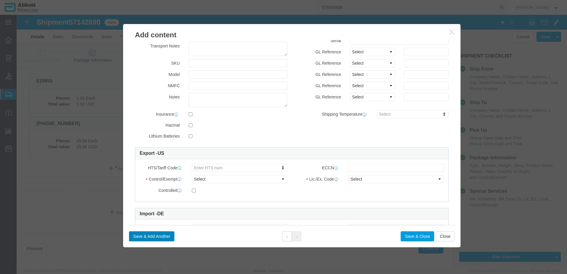
scroll to position [0, 0]
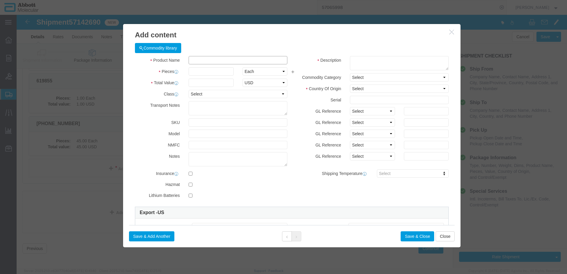
click input "text"
click strong "30-144416"
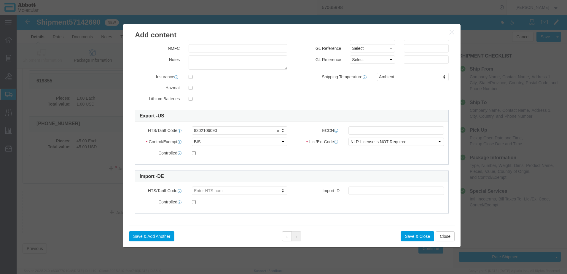
scroll to position [99, 0]
click input "text"
click button "Save & Add Another"
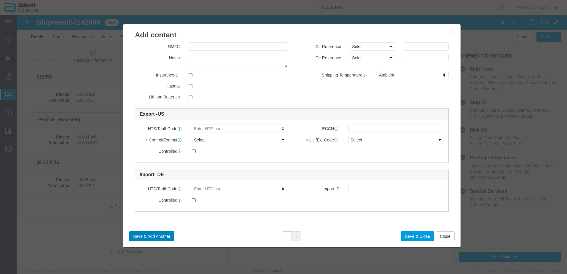
scroll to position [0, 0]
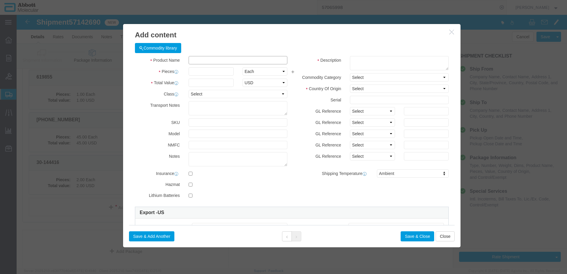
click input "text"
click strong "56-280014"
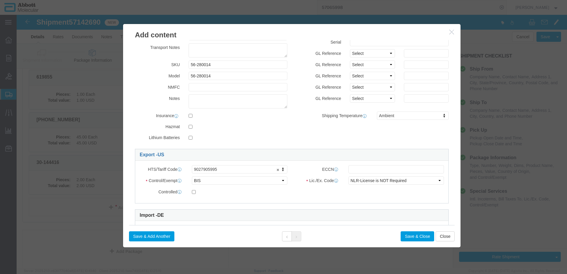
scroll to position [59, 0]
click input "text"
click div "Save & Add Another Save & Close Close"
click button "Save & Add Another"
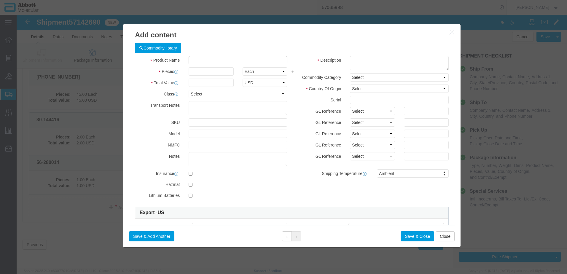
click input "text"
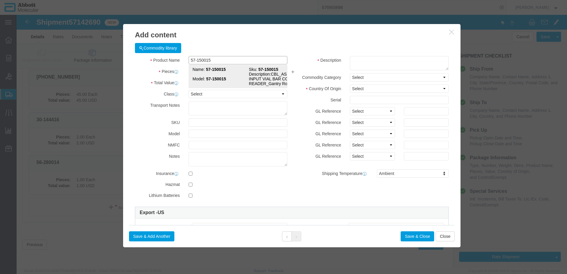
click strong "57-150015"
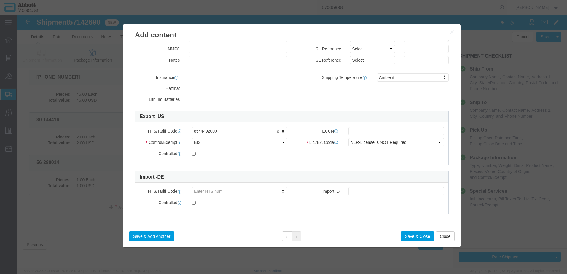
scroll to position [99, 0]
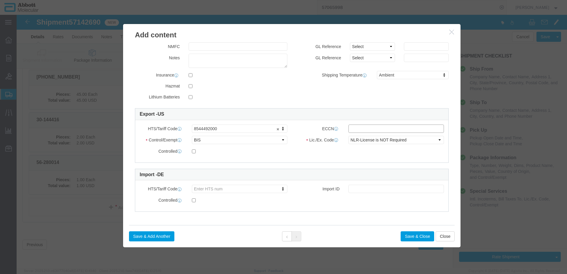
click input "text"
click button "Save & Close"
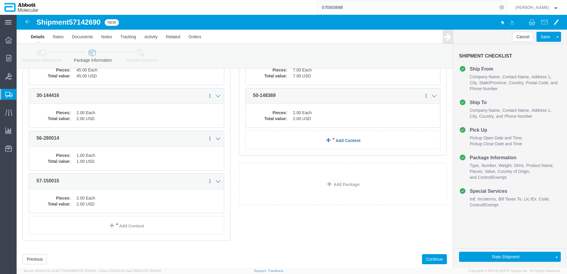
scroll to position [362, 0]
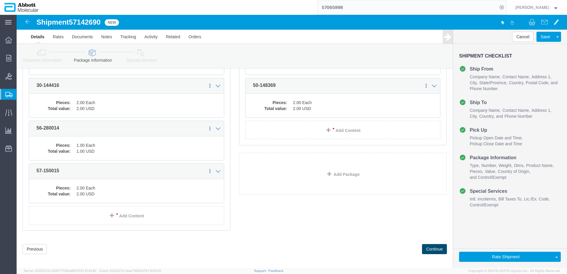
click button "Continue"
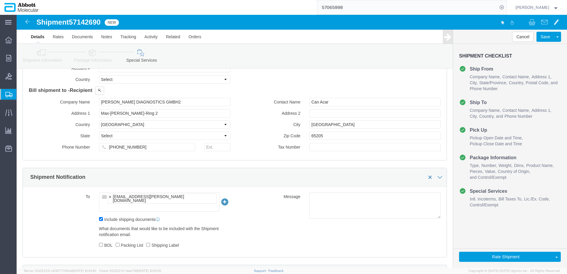
scroll to position [889, 0]
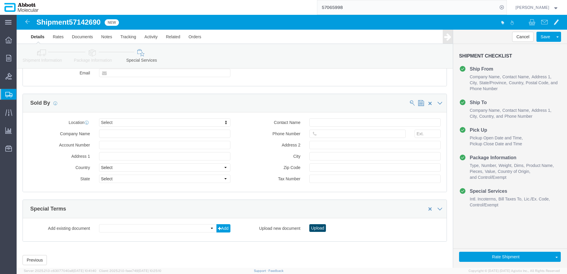
click button "Upload"
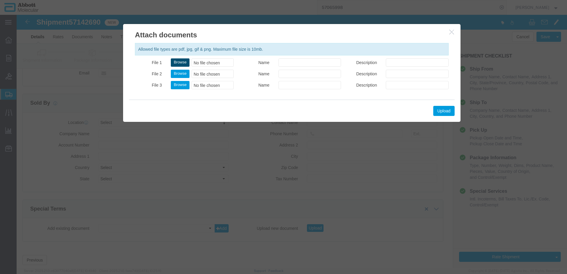
click button "Browse"
click button "Upload"
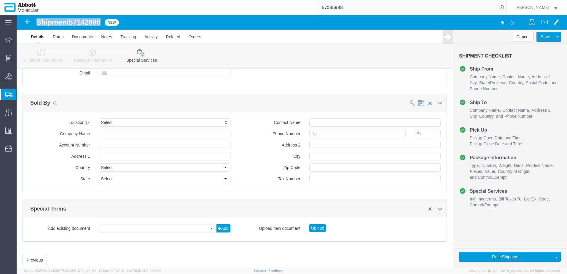
drag, startPoint x: 20, startPoint y: 7, endPoint x: 85, endPoint y: 8, distance: 64.7
click h1 "Shipment 57142690"
copy h1 "Shipment 57142690"
click button "Rate Shipment"
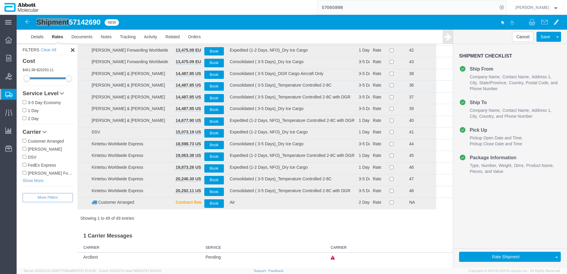
scroll to position [432, 0]
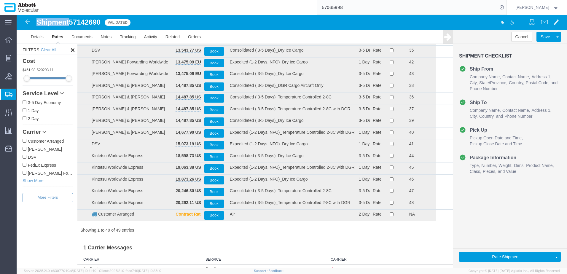
click at [24, 171] on input "[PERSON_NAME] Forwarding Worldwide" at bounding box center [25, 173] width 4 height 4
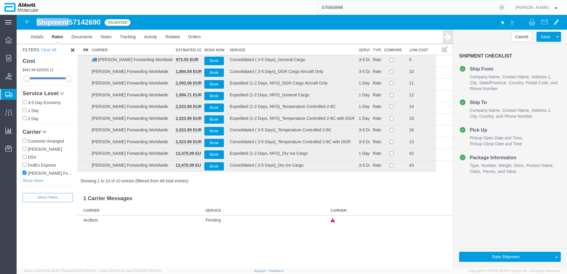
scroll to position [0, 0]
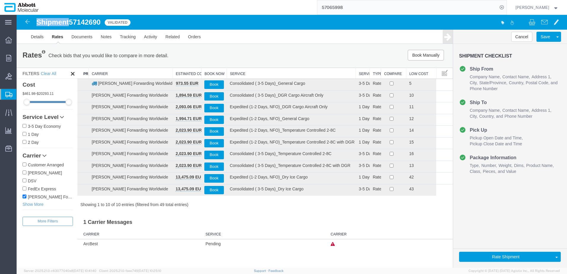
click at [242, 72] on th "Service" at bounding box center [291, 73] width 129 height 11
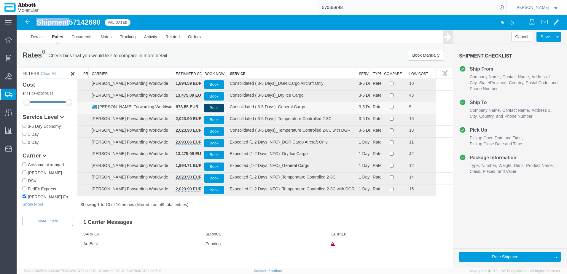
click at [211, 108] on button "Book" at bounding box center [213, 108] width 19 height 9
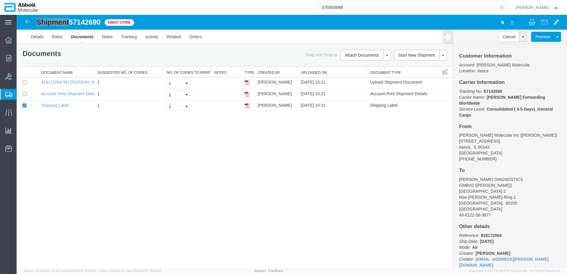
click at [506, 7] on icon at bounding box center [502, 7] width 8 height 8
paste input "57142386"
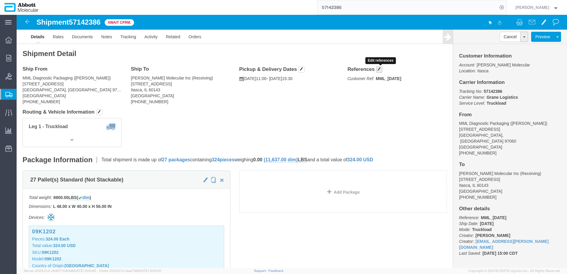
click span "button"
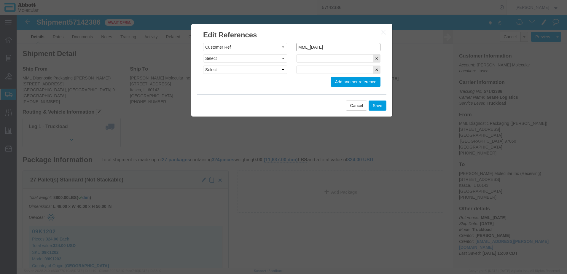
click input "MML_[DATE]"
click button "Save"
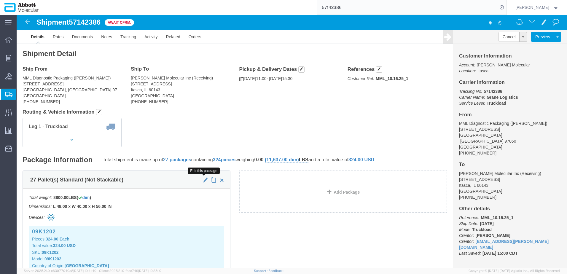
click span "button"
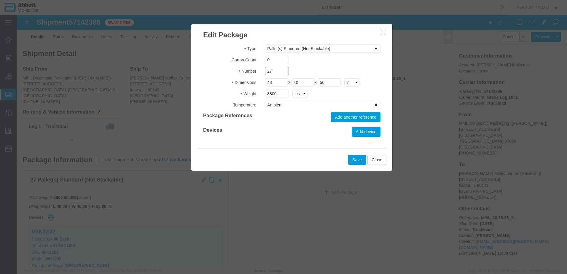
drag, startPoint x: 258, startPoint y: 55, endPoint x: 170, endPoint y: 61, distance: 88.3
click div "Type Box (B) Box (C) Box (D) Cardboard Box(es) Crate (Instrument) Crate(s) Enve…"
drag, startPoint x: 261, startPoint y: 79, endPoint x: 248, endPoint y: 79, distance: 13.7
click input "8800"
click button "Save"
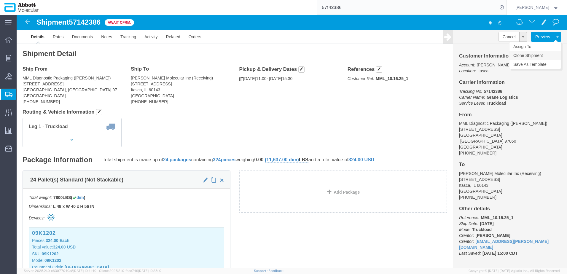
click link "Clone Shipment"
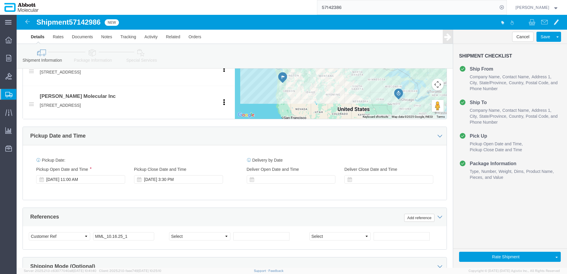
scroll to position [267, 0]
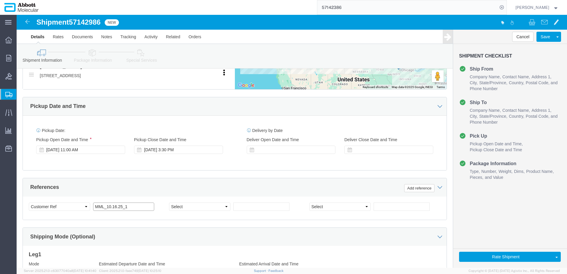
click input "MML_10.16.25_1"
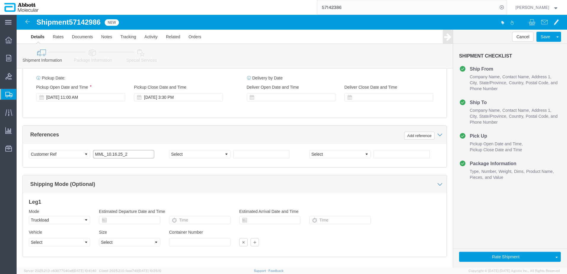
scroll to position [350, 0]
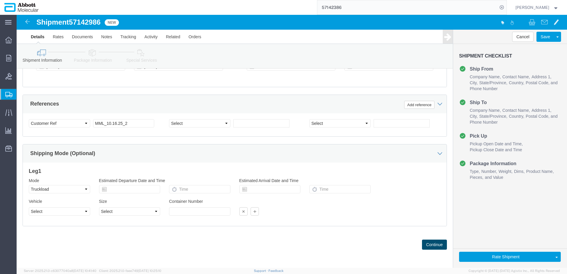
click button "Continue"
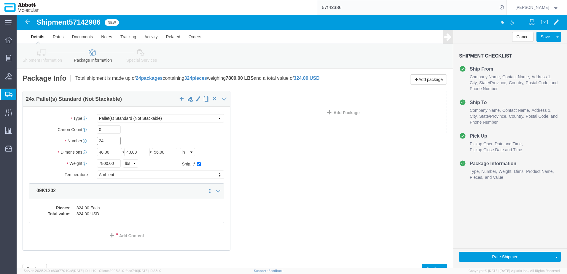
drag, startPoint x: 90, startPoint y: 124, endPoint x: 49, endPoint y: 125, distance: 40.7
click div "Number 24"
click input "7800.00"
drag, startPoint x: 98, startPoint y: 149, endPoint x: 42, endPoint y: 144, distance: 56.4
click div "Package Type Select Box (B) Box (C) Box (D) Cardboard Box(es) Crate (Instrument…"
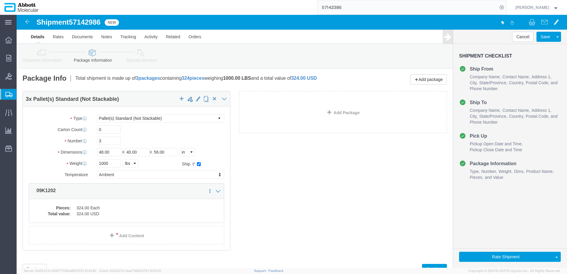
click div "3 x Pallet(s) Standard (Not Stackable) Package Type Select Box (B) Box (C) Box …"
click dd "324.00 Each"
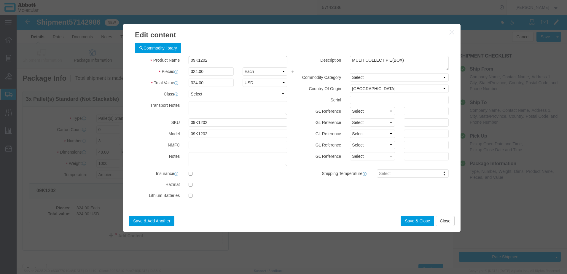
click input "09K1202"
click button "Save & Close"
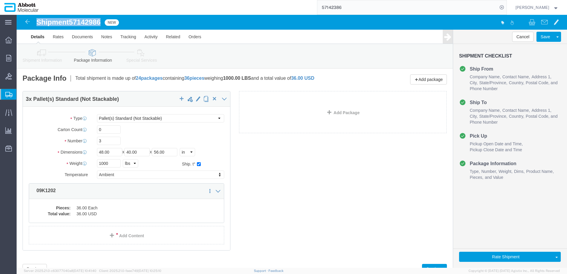
drag, startPoint x: 20, startPoint y: 6, endPoint x: 85, endPoint y: 5, distance: 65.3
click h1 "Shipment 57142986"
copy h1 "Shipment 57142986"
click button "Rate Shipment"
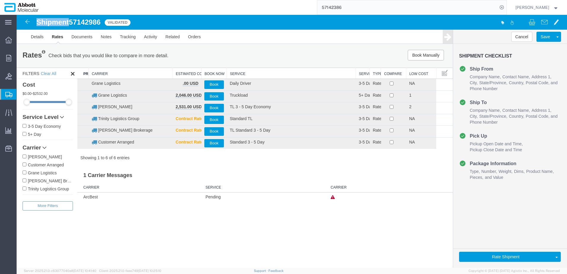
click at [23, 173] on input "Grane Logistics" at bounding box center [25, 173] width 4 height 4
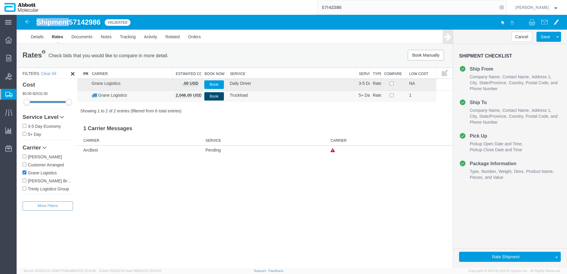
click at [218, 98] on button "Book" at bounding box center [213, 96] width 19 height 9
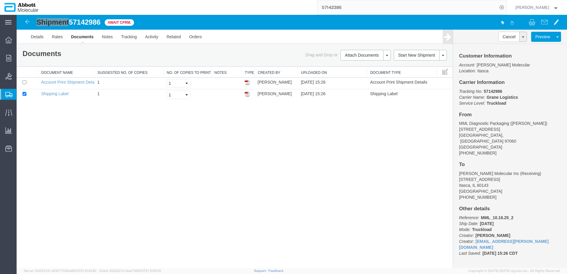
drag, startPoint x: 364, startPoint y: 7, endPoint x: 273, endPoint y: 11, distance: 91.5
click at [273, 11] on div "57142386" at bounding box center [275, 7] width 464 height 15
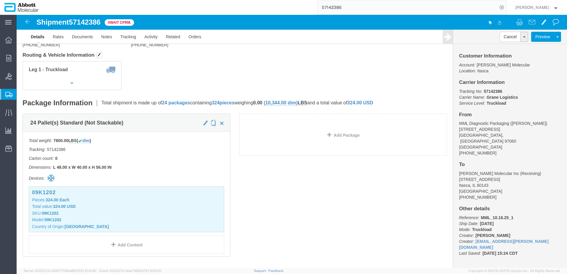
scroll to position [59, 0]
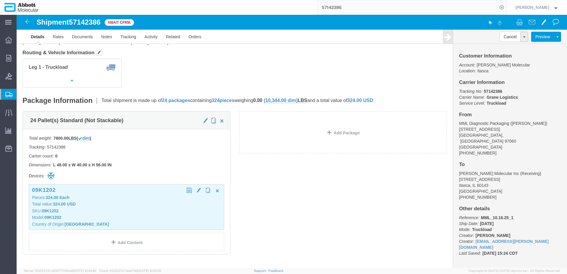
click p "Total value: 324.00 USD"
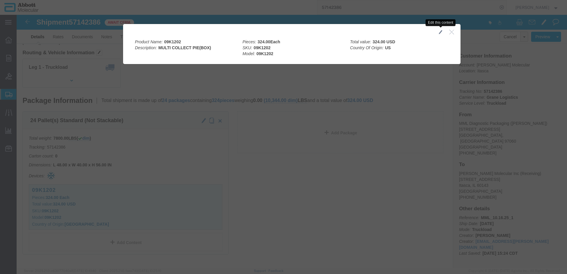
click span "button"
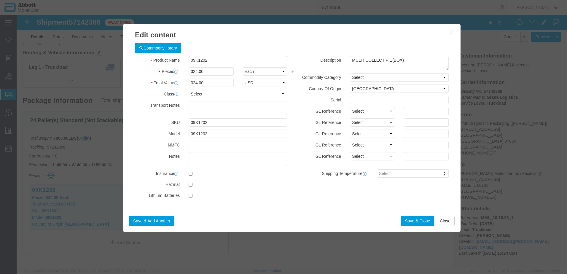
click input "09K1202"
click button "Save & Close"
click div
